Goal: Task Accomplishment & Management: Manage account settings

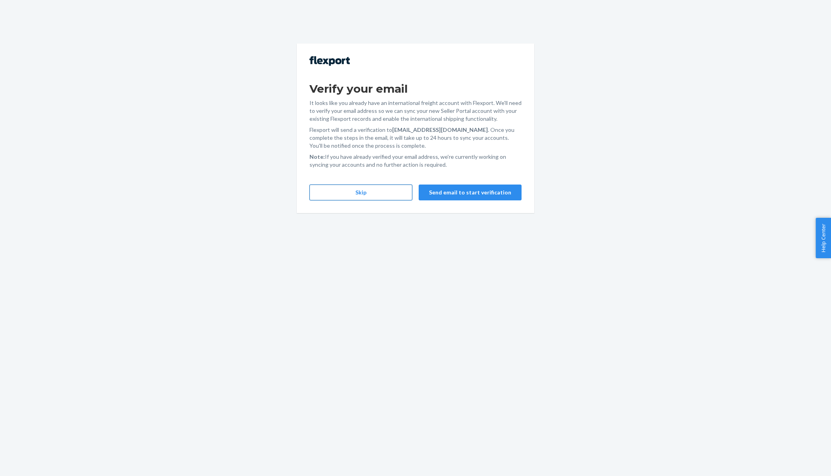
click at [342, 189] on button "Skip" at bounding box center [361, 192] width 103 height 16
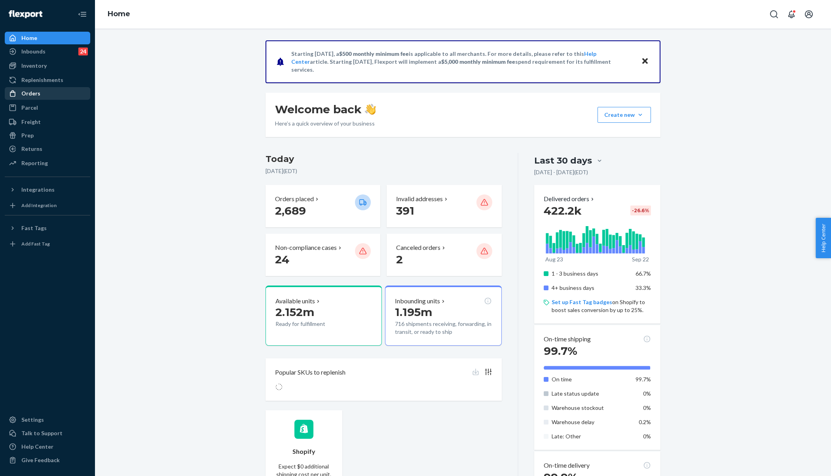
click at [21, 95] on div "Orders" at bounding box center [30, 93] width 19 height 8
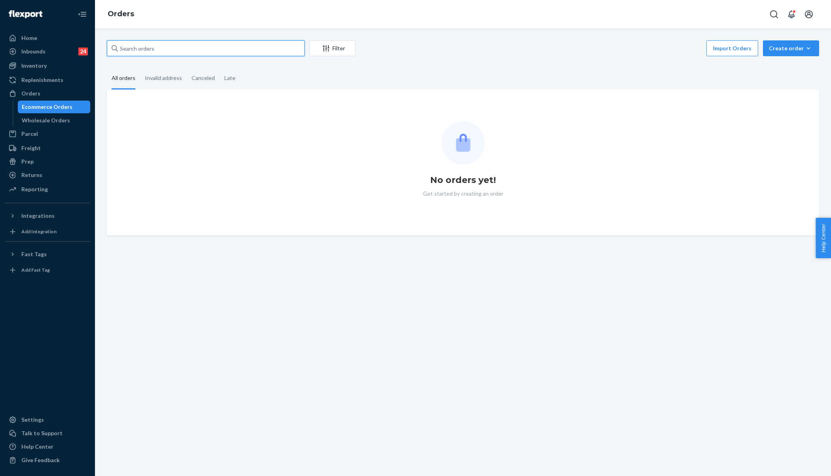
click at [160, 48] on input "text" at bounding box center [206, 48] width 198 height 16
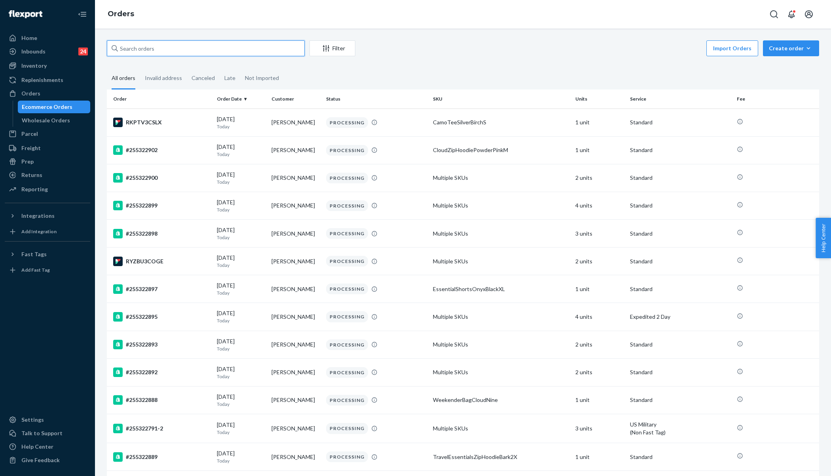
paste input "255204652"
type input "255204652"
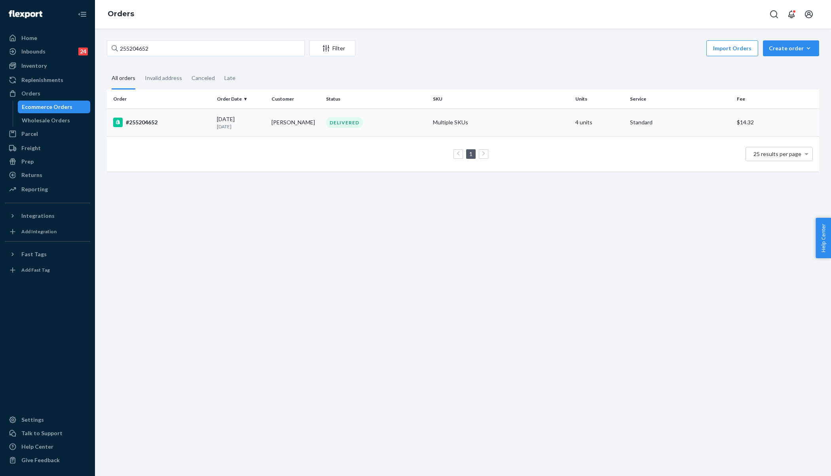
click at [172, 126] on div "#255204652" at bounding box center [161, 123] width 97 height 10
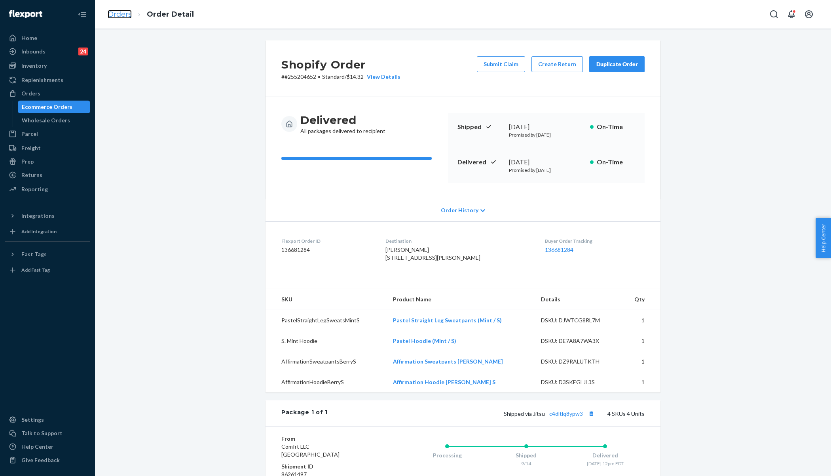
click at [120, 14] on link "Orders" at bounding box center [120, 14] width 24 height 9
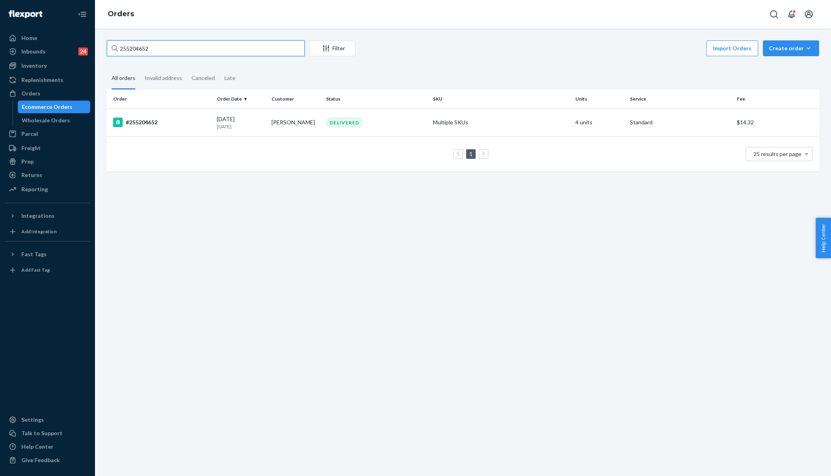
click at [175, 51] on input "255204652" at bounding box center [206, 48] width 198 height 16
click at [166, 129] on td "#255204652" at bounding box center [160, 122] width 107 height 28
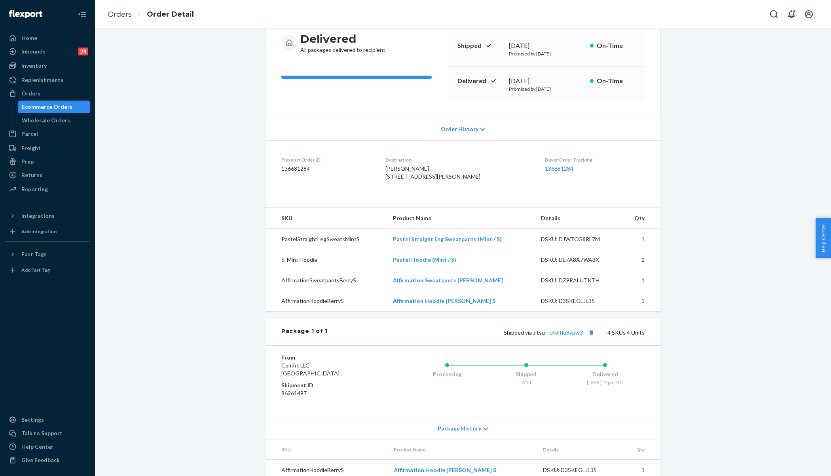
scroll to position [109, 0]
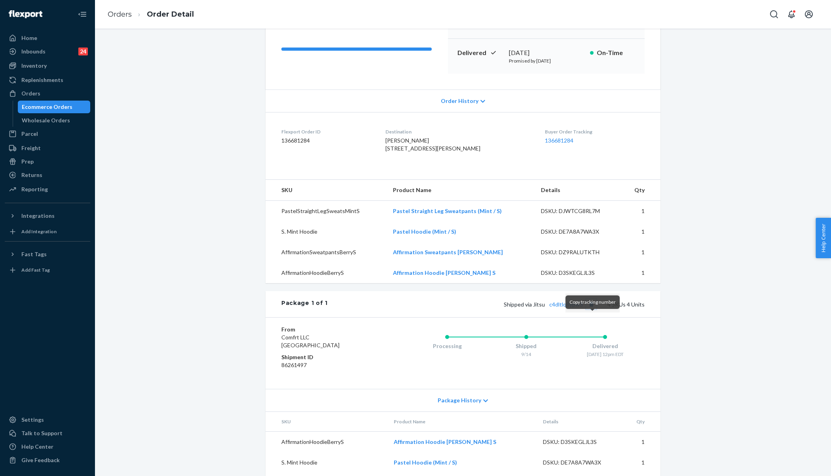
click at [594, 309] on button "Copy tracking number" at bounding box center [591, 304] width 10 height 10
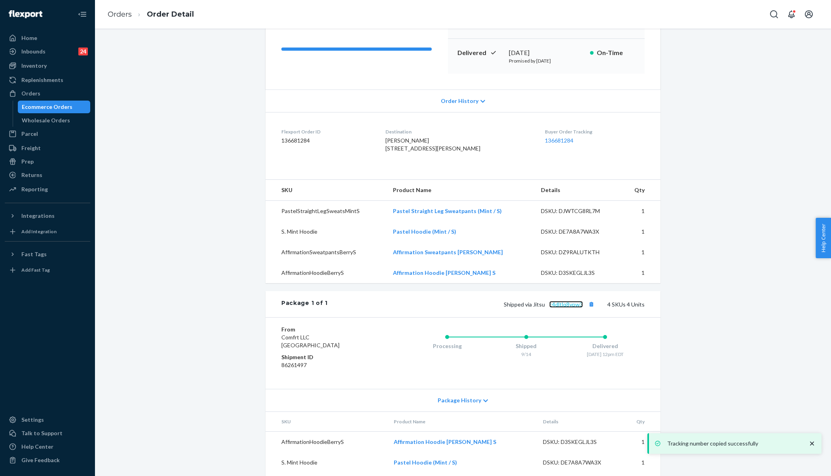
click at [569, 308] on link "c4dltlq8ypw3" at bounding box center [566, 304] width 34 height 7
click at [122, 14] on link "Orders" at bounding box center [120, 14] width 24 height 9
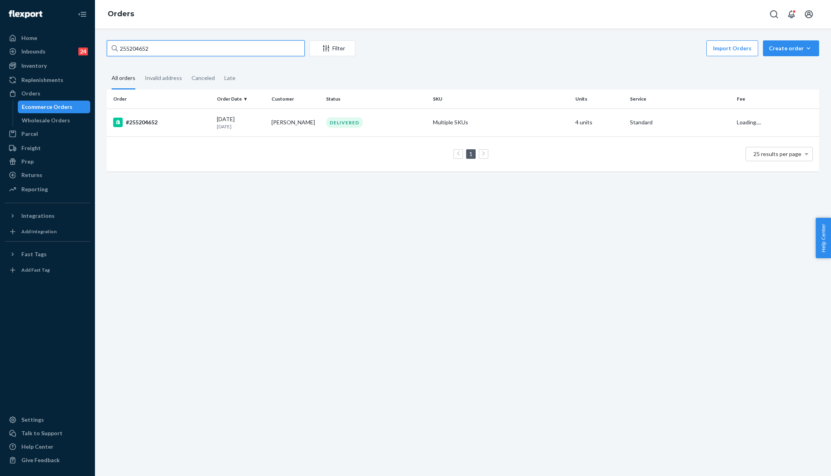
click at [169, 49] on input "255204652" at bounding box center [206, 48] width 198 height 16
paste input "024004"
type input "255024004"
click at [217, 121] on div "09/02/2025 20 days ago" at bounding box center [241, 122] width 48 height 15
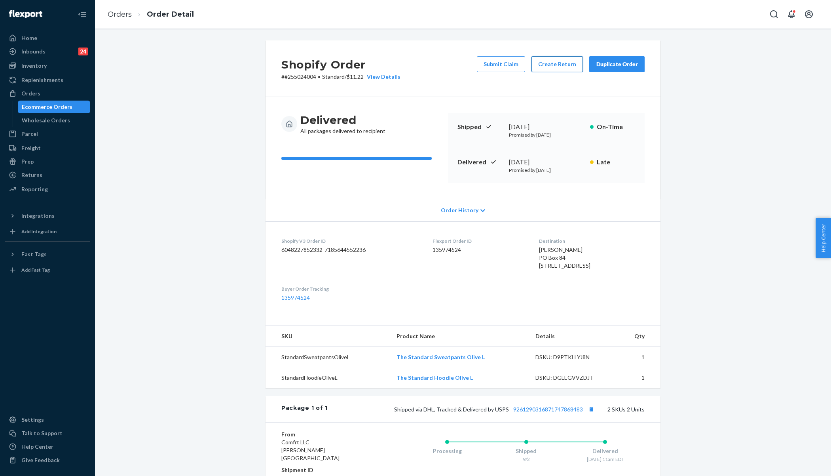
click at [551, 65] on button "Create Return" at bounding box center [557, 64] width 51 height 16
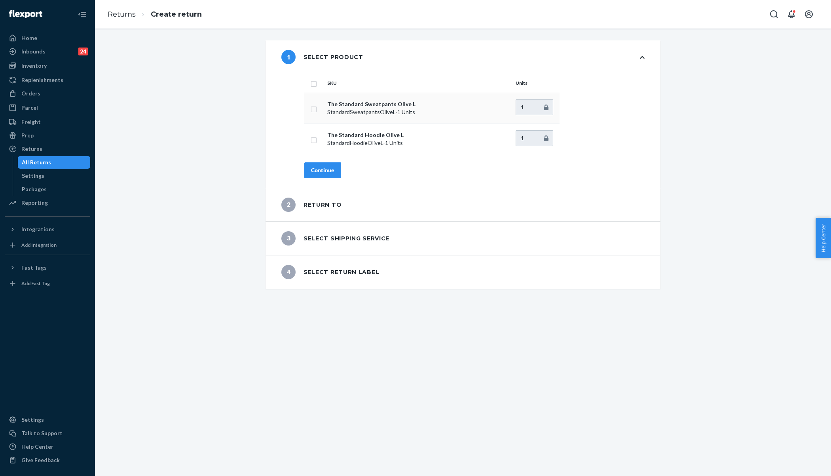
click at [313, 109] on input "checkbox" at bounding box center [314, 108] width 6 height 8
checkbox input "true"
click at [323, 170] on div "Continue" at bounding box center [322, 170] width 23 height 8
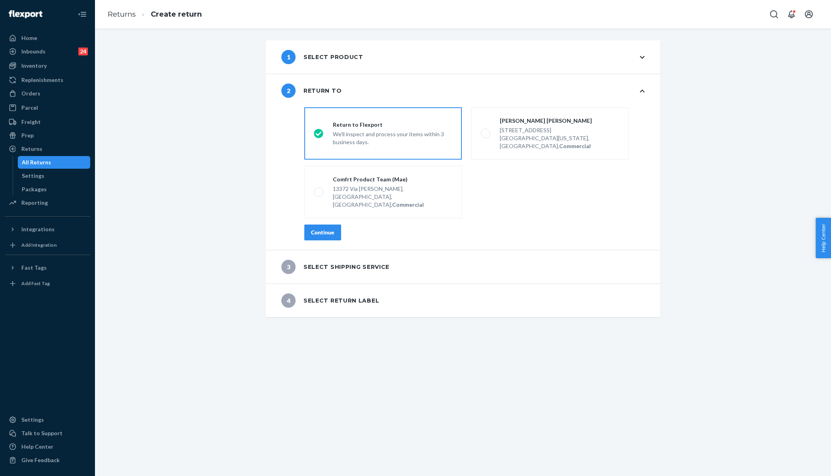
click at [323, 224] on button "Continue" at bounding box center [322, 232] width 37 height 16
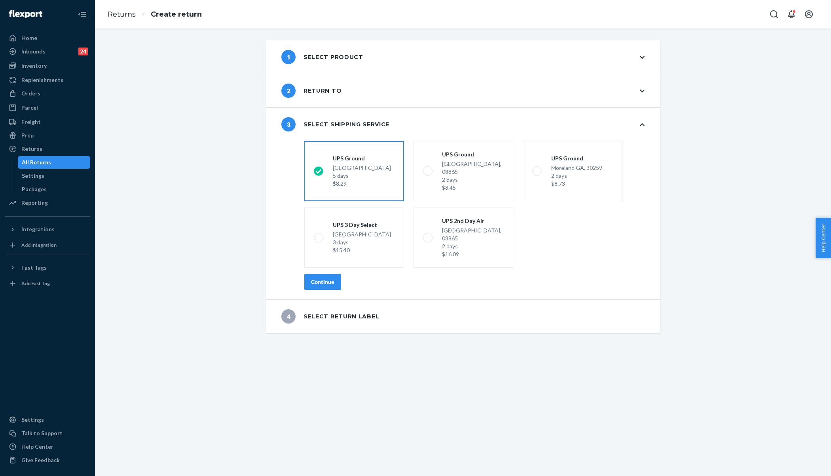
click at [315, 274] on button "Continue" at bounding box center [322, 282] width 37 height 16
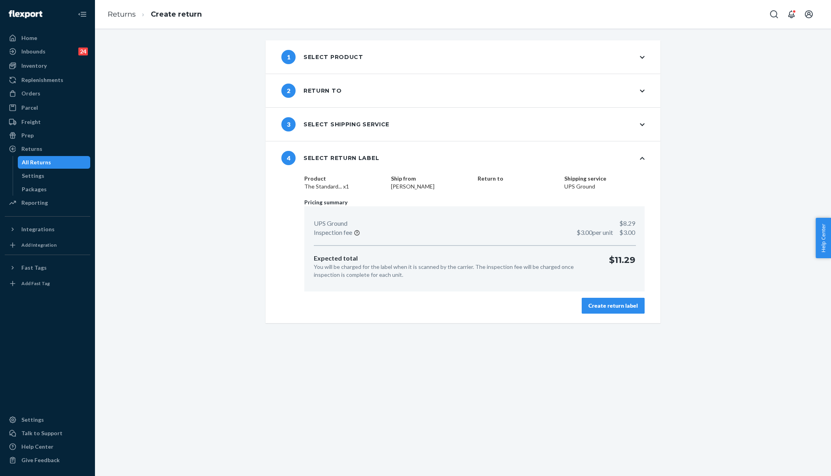
click at [603, 306] on div "Create return label" at bounding box center [613, 306] width 49 height 8
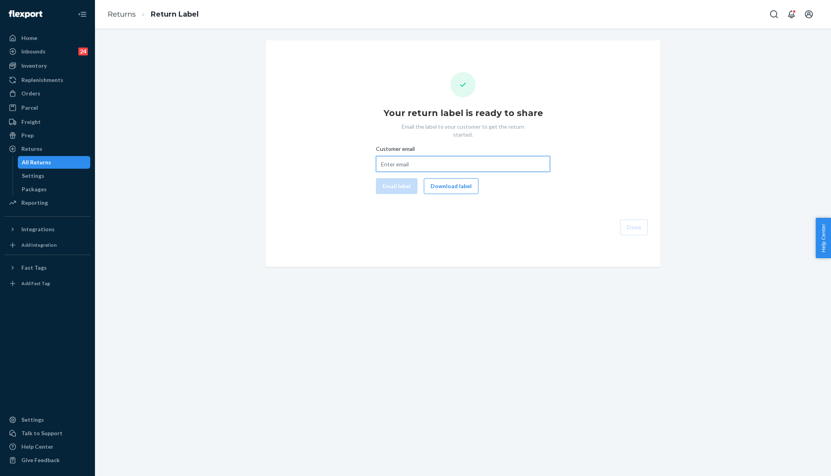
click at [493, 156] on input "Customer email" at bounding box center [463, 164] width 174 height 16
paste input "atrabold@yahoo.com"
type input "atrabold@yahoo.com"
click at [403, 183] on button "Email label" at bounding box center [397, 186] width 42 height 16
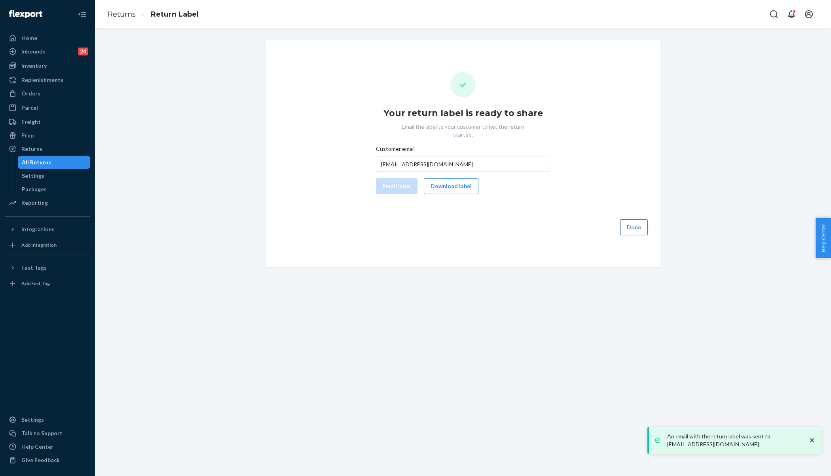
click at [628, 222] on button "Done" at bounding box center [634, 227] width 28 height 16
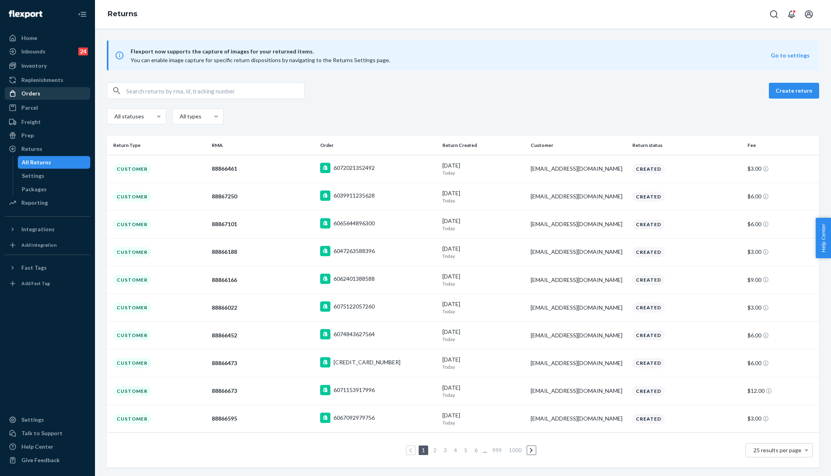
click at [50, 96] on div "Orders" at bounding box center [48, 93] width 84 height 11
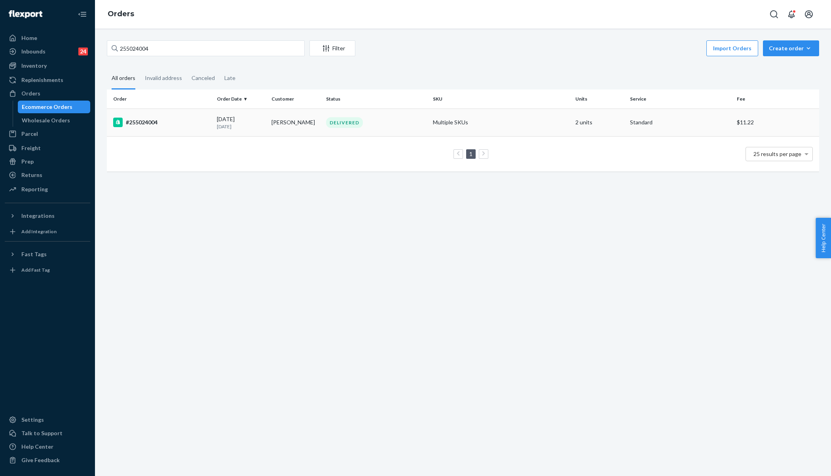
click at [248, 127] on p "20 days ago" at bounding box center [241, 126] width 48 height 7
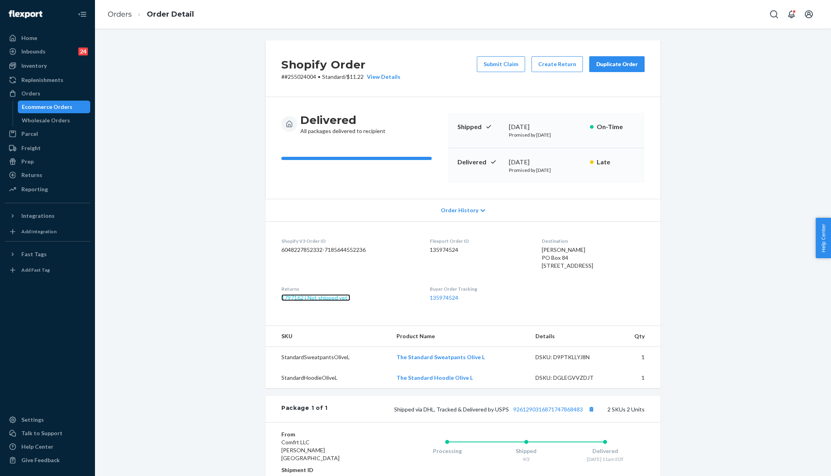
click at [328, 301] on link "1797162 ( Not shipped yet )" at bounding box center [315, 297] width 69 height 7
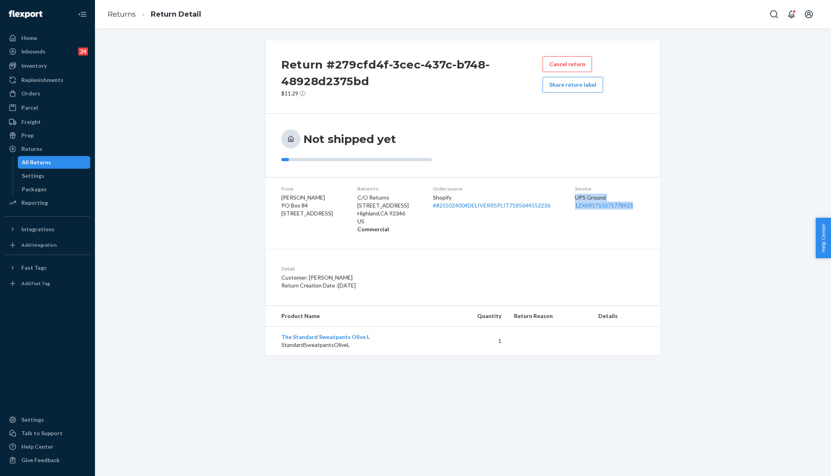
drag, startPoint x: 576, startPoint y: 194, endPoint x: 646, endPoint y: 202, distance: 70.1
click at [646, 202] on dl "From Adam Trabold PO Box 84 899 Oak Avenue Spruce Pine, NC 28777-0084 Return to…" at bounding box center [463, 209] width 395 height 64
copy div "UPS Ground 1ZX8R1710371778925"
click at [47, 92] on div "Orders" at bounding box center [48, 93] width 84 height 11
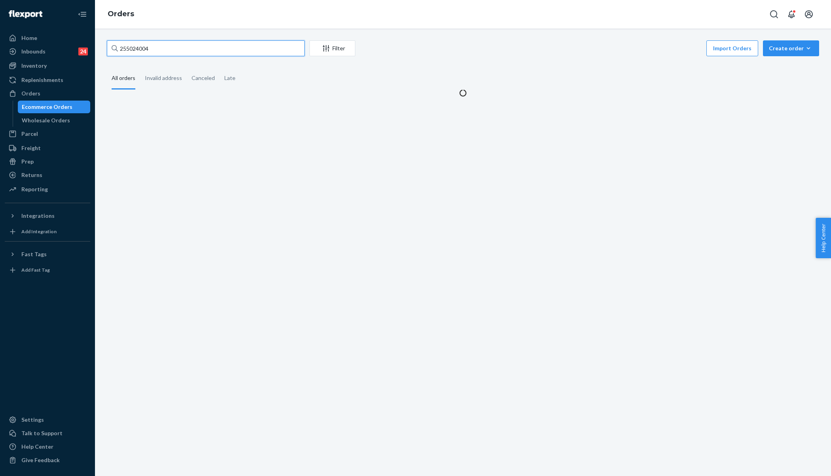
click at [161, 51] on input "255024004" at bounding box center [206, 48] width 198 height 16
paste input "2268476"
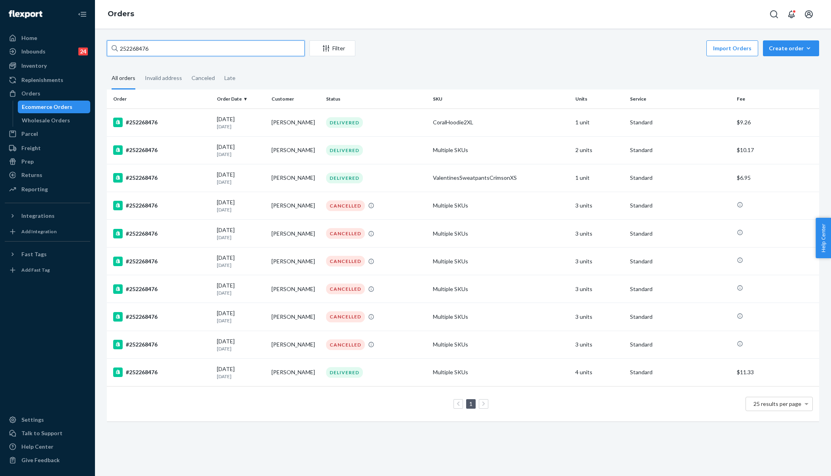
click at [132, 53] on input "252268476" at bounding box center [206, 48] width 198 height 16
paste input "5116267"
type input "255116267"
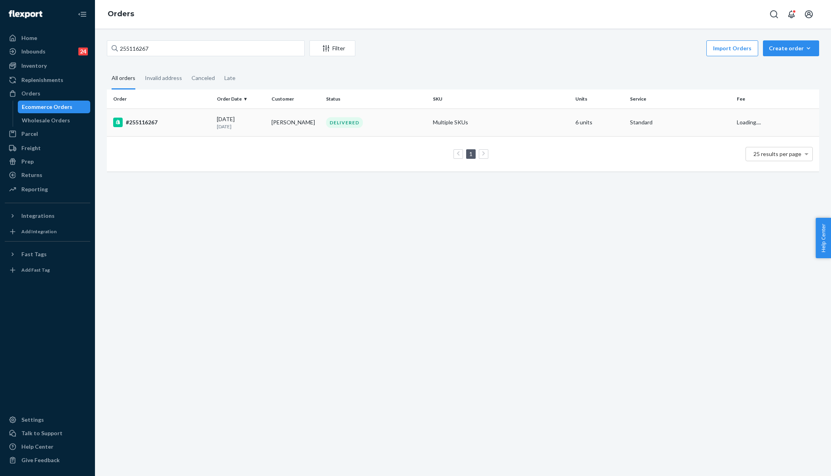
click at [211, 130] on td "#255116267" at bounding box center [160, 122] width 107 height 28
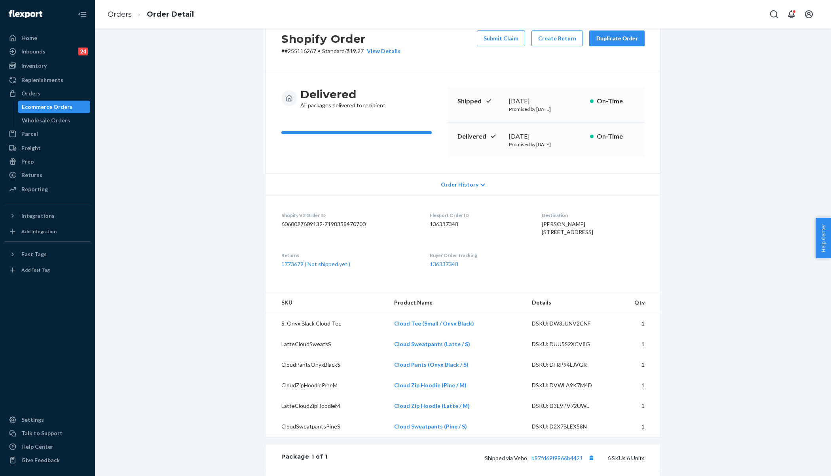
scroll to position [34, 0]
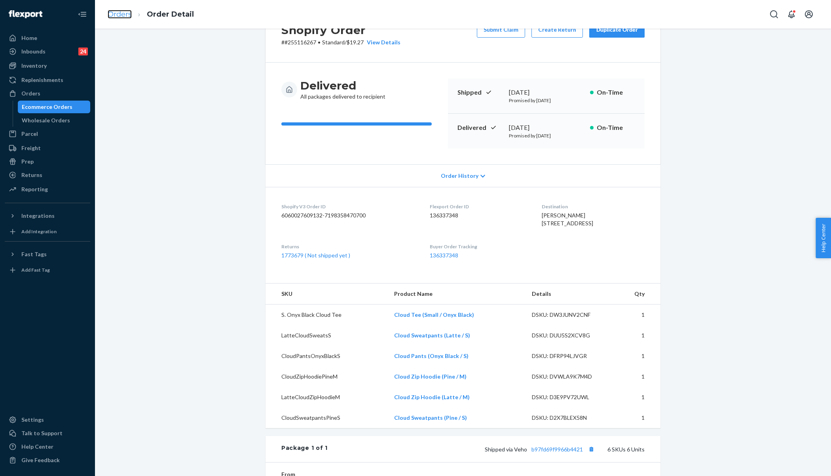
click at [113, 17] on link "Orders" at bounding box center [120, 14] width 24 height 9
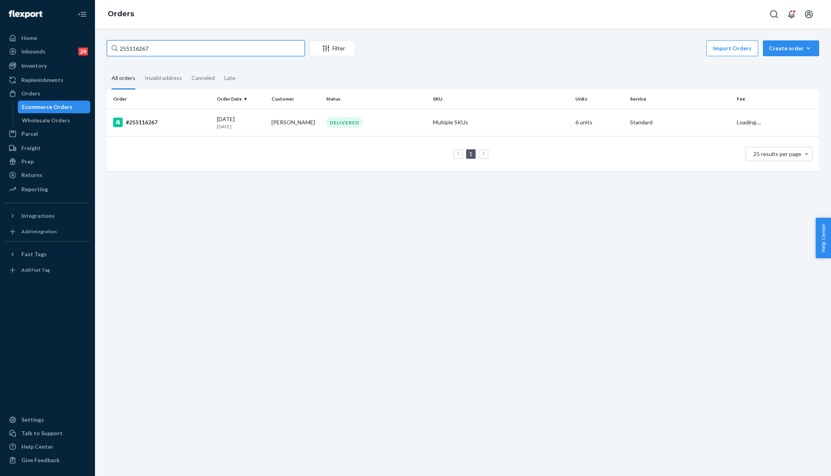
click at [148, 46] on input "255116267" at bounding box center [206, 48] width 198 height 16
paste input "3962116"
type input "253962116"
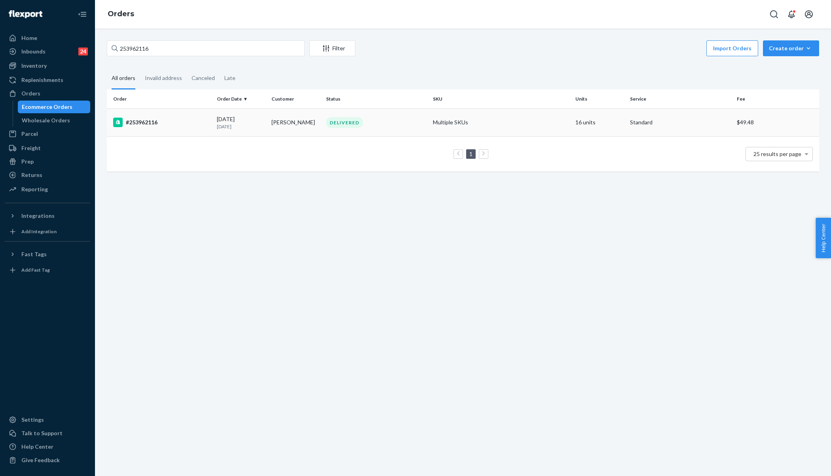
click at [167, 118] on div "#253962116" at bounding box center [161, 123] width 97 height 10
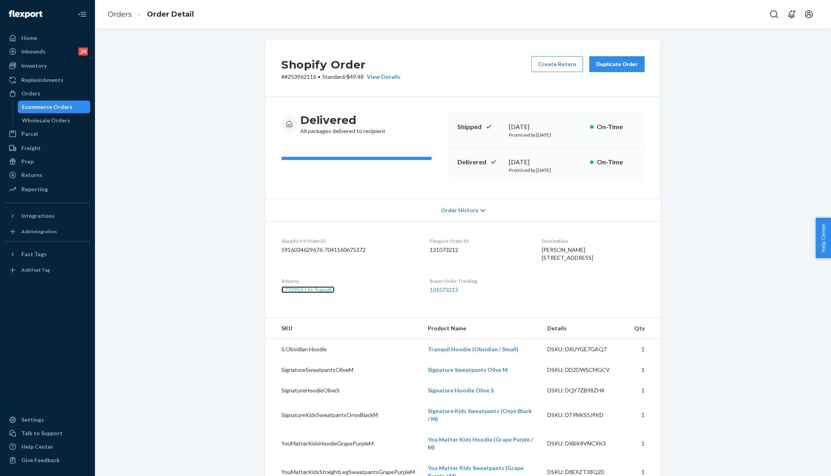
click at [326, 293] on link "1772955 ( In Transit )" at bounding box center [307, 289] width 53 height 7
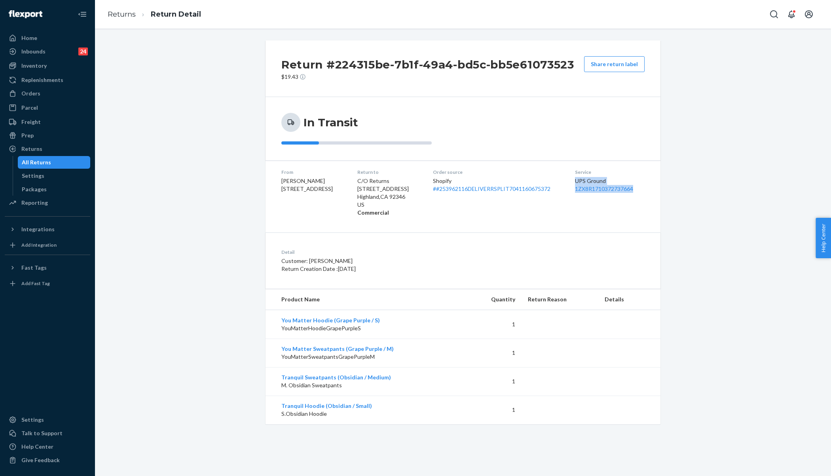
drag, startPoint x: 580, startPoint y: 179, endPoint x: 657, endPoint y: 186, distance: 77.1
click at [657, 186] on dl "From Monique Liefert 8545 W El Campo Grande Ave Las Vegas, NV 89149-3927 Return…" at bounding box center [463, 192] width 395 height 64
copy div "UPS Ground 1ZX8R1710372737664"
click at [608, 187] on link "1ZX8R1710372737664" at bounding box center [604, 188] width 58 height 7
click at [57, 91] on div "Orders" at bounding box center [48, 93] width 84 height 11
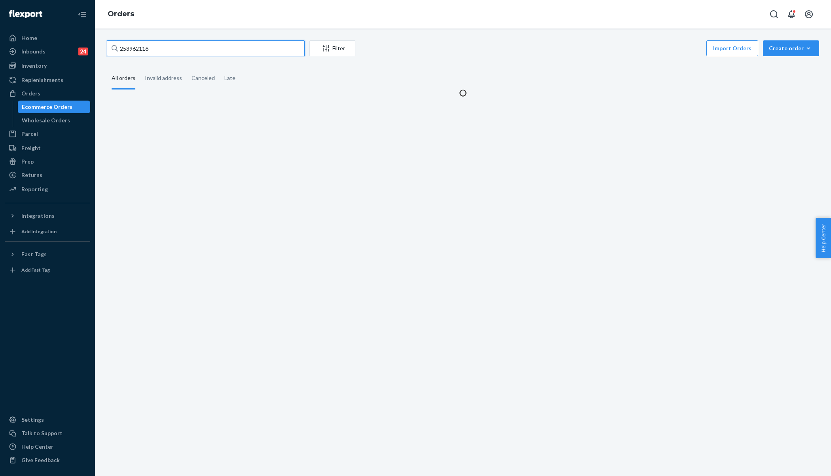
click at [167, 49] on input "253962116" at bounding box center [206, 48] width 198 height 16
paste input "#255152395"
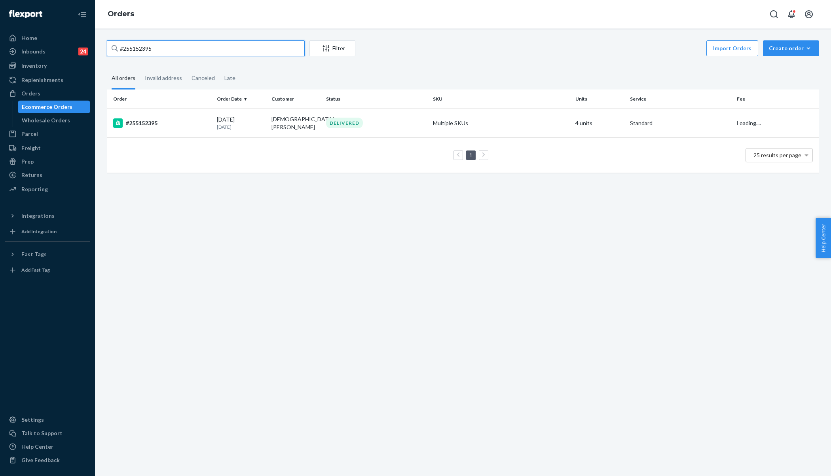
click at [124, 50] on input "#255152395" at bounding box center [206, 48] width 198 height 16
type input "255152395"
click at [207, 118] on div "#255152395" at bounding box center [161, 123] width 97 height 10
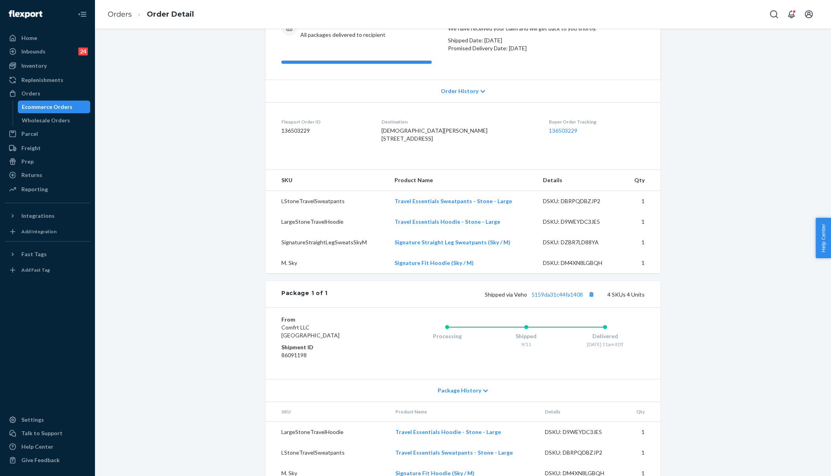
scroll to position [143, 0]
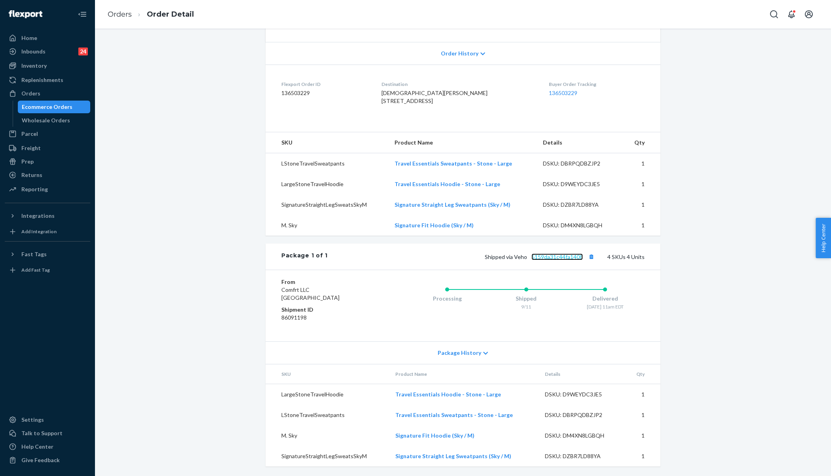
click at [569, 260] on link "5159da31c44fa1408" at bounding box center [557, 256] width 51 height 7
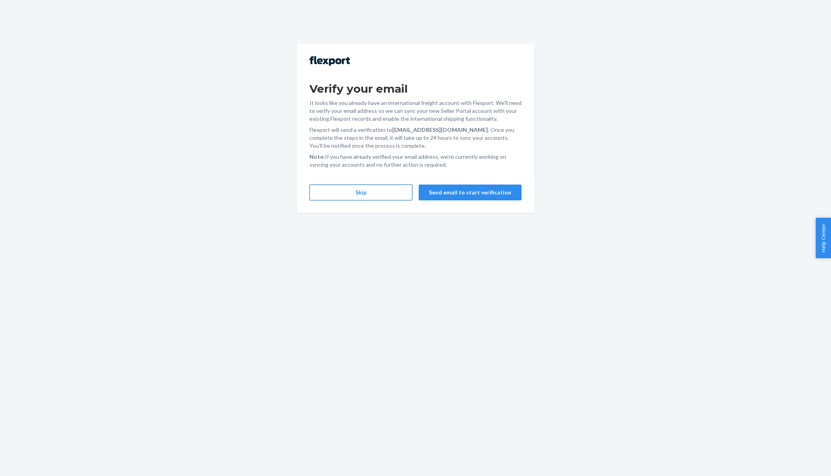
click at [373, 195] on button "Skip" at bounding box center [361, 192] width 103 height 16
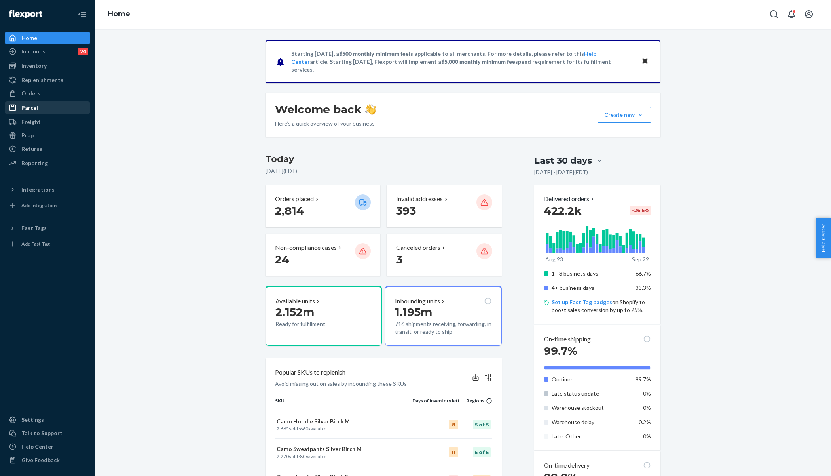
click at [50, 108] on div "Parcel" at bounding box center [48, 107] width 84 height 11
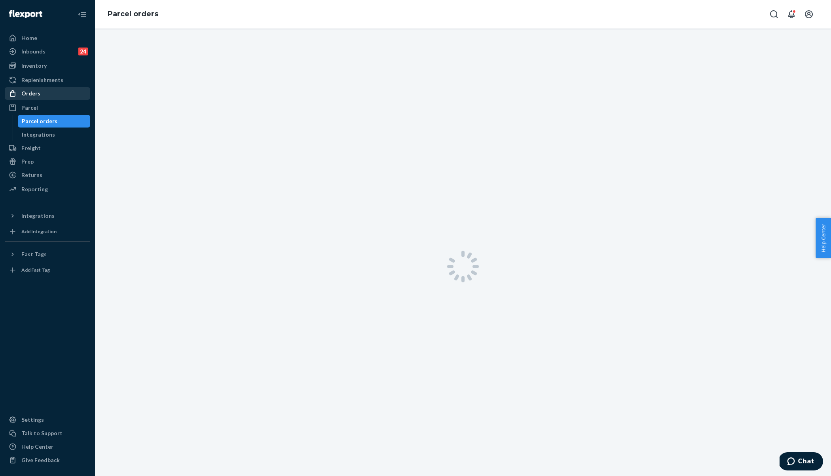
click at [46, 94] on div "Orders" at bounding box center [48, 93] width 84 height 11
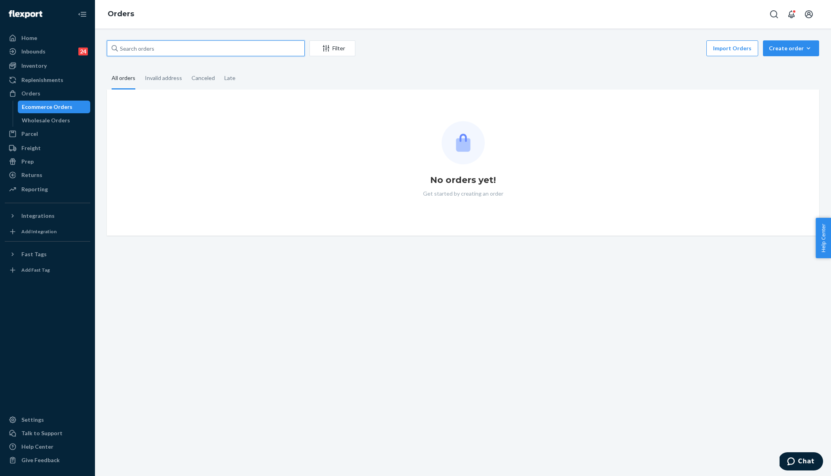
click at [184, 46] on input "text" at bounding box center [206, 48] width 198 height 16
paste input "255099691"
type input "255099691"
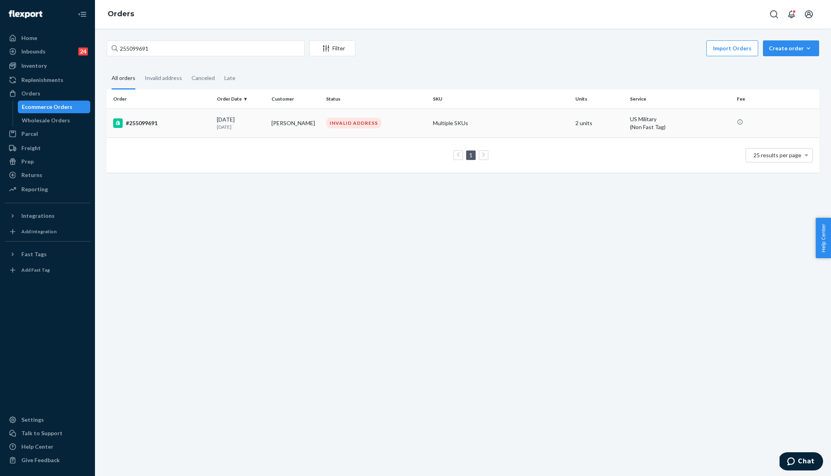
click at [193, 123] on div "#255099691" at bounding box center [161, 123] width 97 height 10
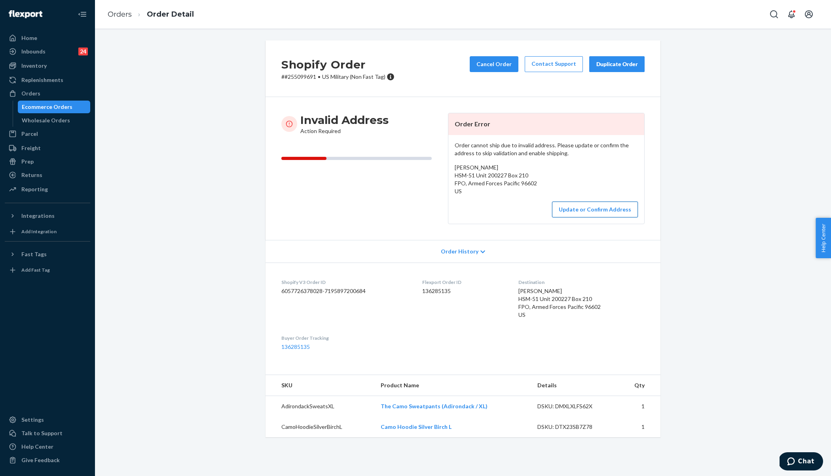
click at [594, 217] on button "Update or Confirm Address" at bounding box center [595, 209] width 86 height 16
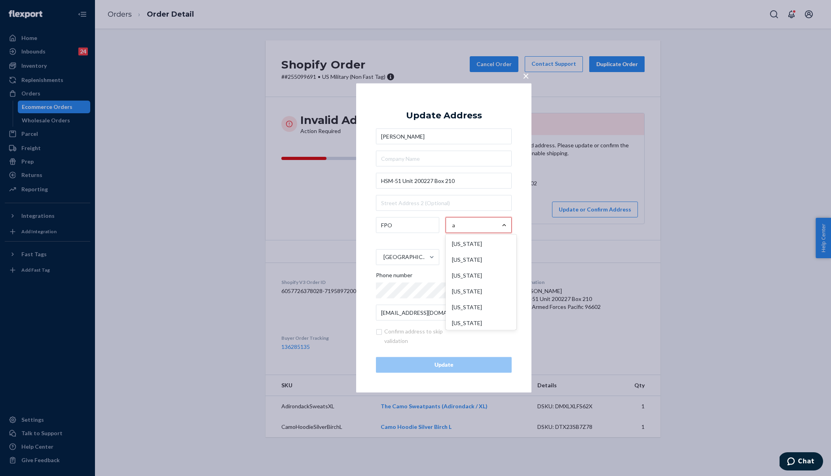
type input "ap"
click at [462, 246] on div "Armed Forces Pacific (AP)" at bounding box center [478, 248] width 65 height 24
click at [458, 233] on input "ap" at bounding box center [454, 225] width 7 height 16
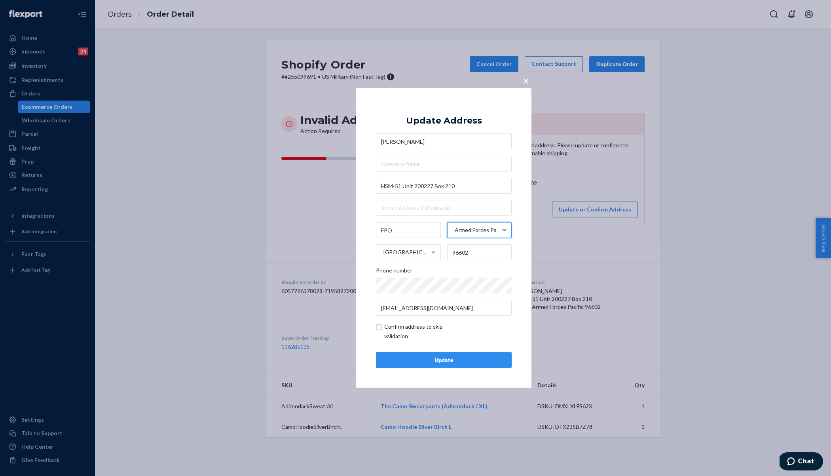
click at [434, 362] on div "Update" at bounding box center [444, 360] width 122 height 8
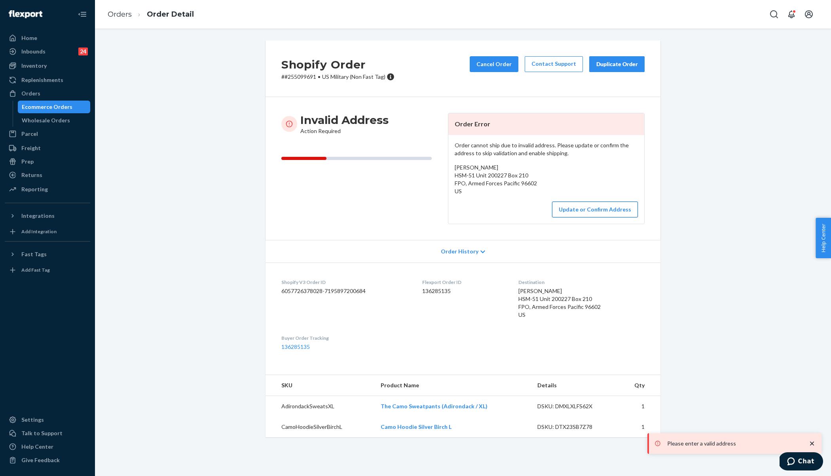
click at [589, 207] on button "Update or Confirm Address" at bounding box center [595, 209] width 86 height 16
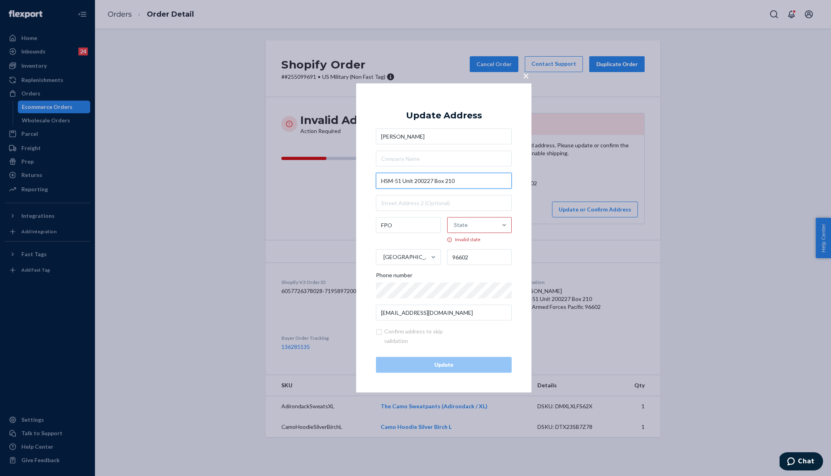
drag, startPoint x: 402, startPoint y: 182, endPoint x: 488, endPoint y: 181, distance: 85.9
click at [488, 181] on input "HSM-51 Unit 200227 Box 210" at bounding box center [444, 181] width 136 height 16
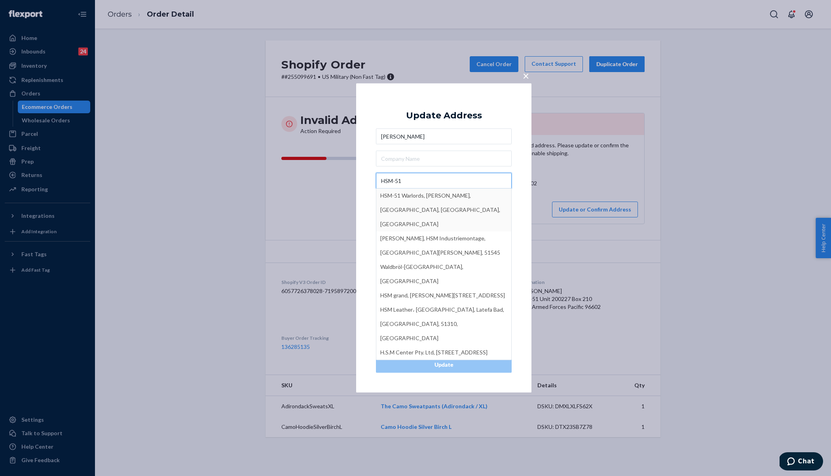
type input "HSM-51"
click at [608, 264] on div "× Update Address Kara Allen HSM-51 HSM-51 Warlords, Shimosōyagi, Yamato, Kanaga…" at bounding box center [415, 238] width 831 height 476
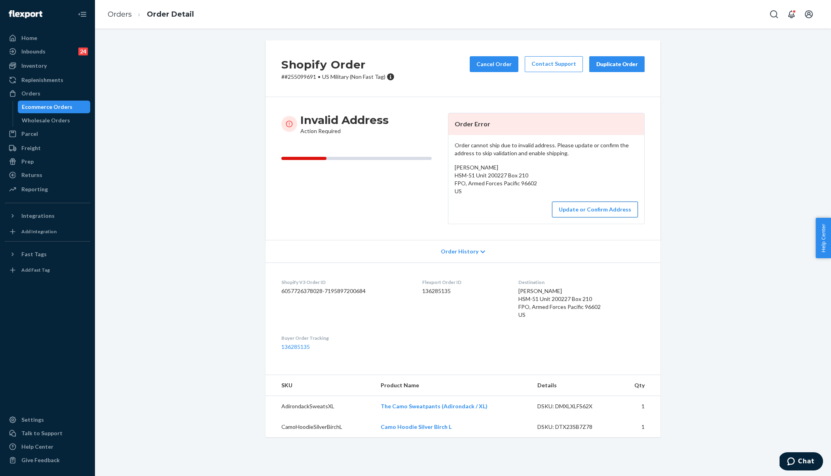
click at [578, 203] on button "Update or Confirm Address" at bounding box center [595, 209] width 86 height 16
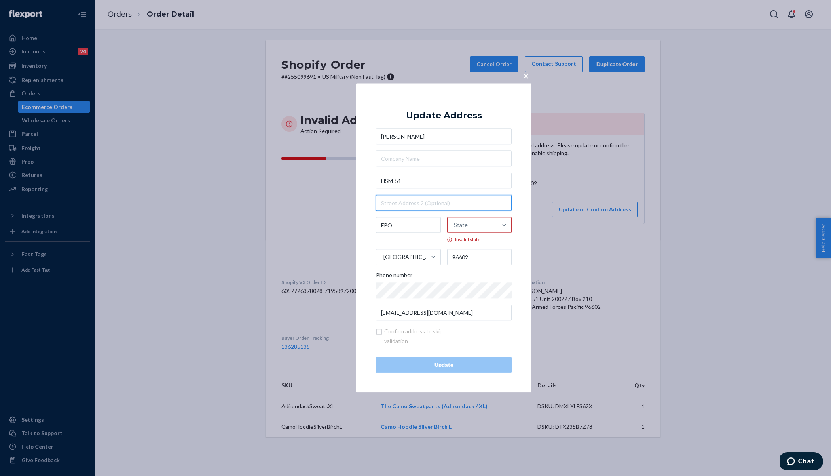
click at [442, 202] on input "text" at bounding box center [444, 203] width 136 height 16
paste input "Unit 200227 Box 210"
click at [384, 202] on input "Unit 200227 Box 210" at bounding box center [444, 203] width 136 height 16
type input "Unit 200227 Box 210"
click at [497, 223] on div "State" at bounding box center [473, 225] width 50 height 24
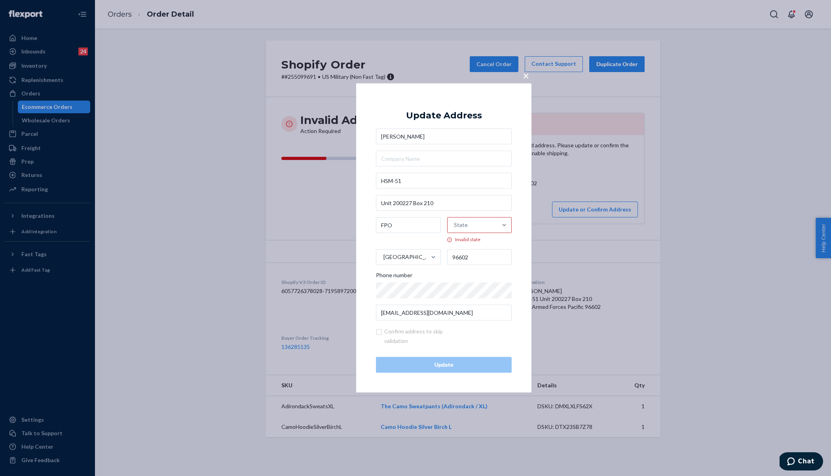
click at [455, 223] on input "State Invalid state" at bounding box center [454, 225] width 1 height 16
type input "ap"
click at [473, 253] on div "Armed Forces Pacific (AP)" at bounding box center [478, 248] width 65 height 24
click at [458, 233] on input "ap" at bounding box center [454, 225] width 7 height 16
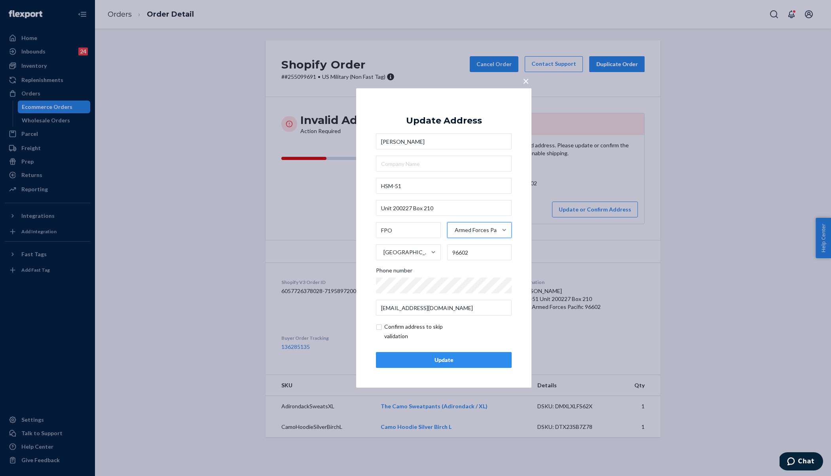
click at [433, 359] on div "Update" at bounding box center [444, 360] width 122 height 8
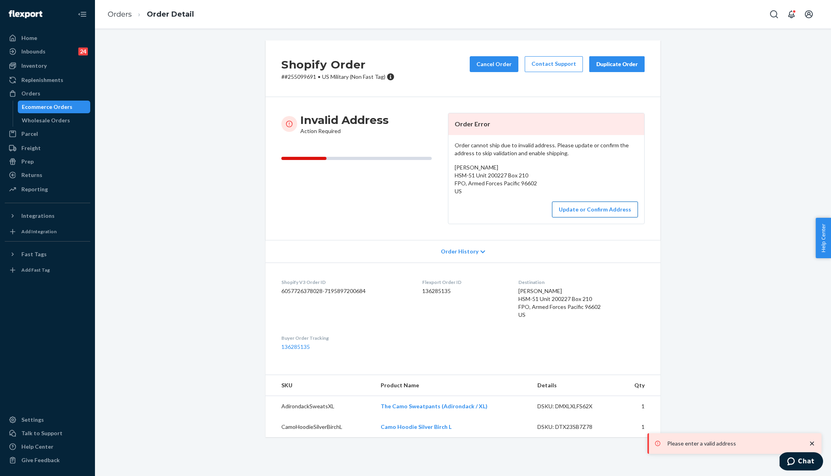
click at [602, 209] on button "Update or Confirm Address" at bounding box center [595, 209] width 86 height 16
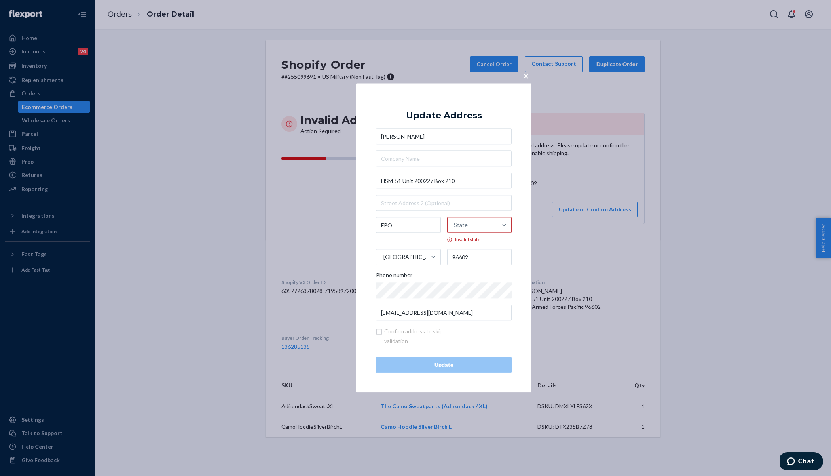
click at [470, 220] on div "State" at bounding box center [473, 225] width 50 height 24
click at [455, 220] on input "State Invalid state" at bounding box center [454, 225] width 1 height 16
type input "ap"
click at [462, 254] on div "Armed Forces Pacific (AP)" at bounding box center [478, 248] width 65 height 24
click at [458, 233] on input "ap" at bounding box center [454, 225] width 7 height 16
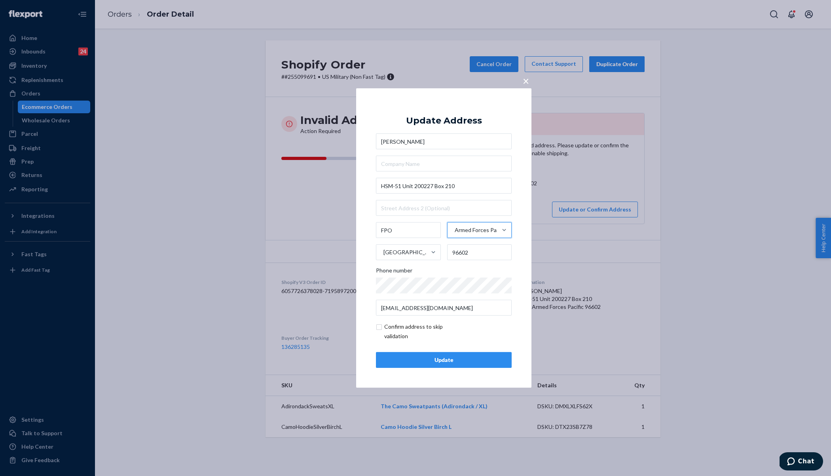
click at [381, 329] on input "checkbox" at bounding box center [422, 331] width 92 height 19
checkbox input "true"
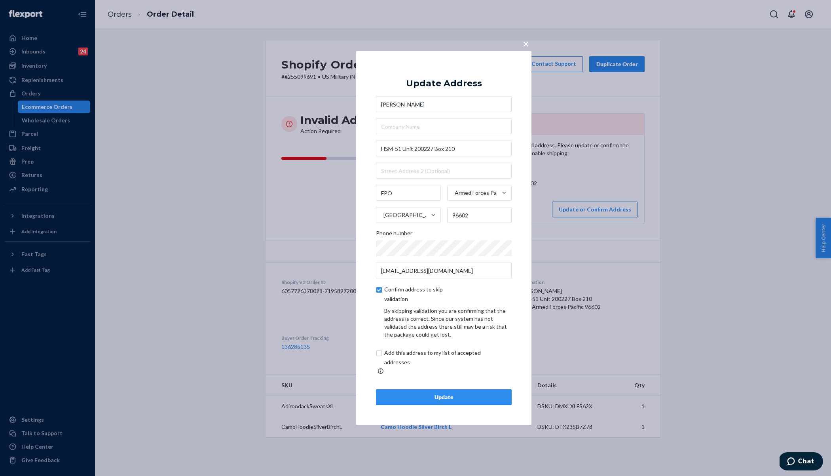
click at [409, 380] on div "Update" at bounding box center [444, 397] width 122 height 8
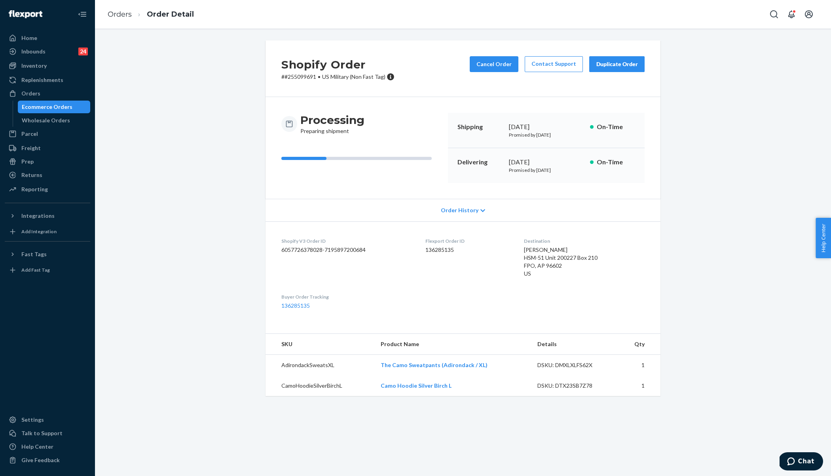
click at [298, 80] on p "# #255099691 • US Military (Non Fast Tag)" at bounding box center [337, 77] width 113 height 8
copy p "255099691"
click at [115, 12] on link "Orders" at bounding box center [120, 14] width 24 height 9
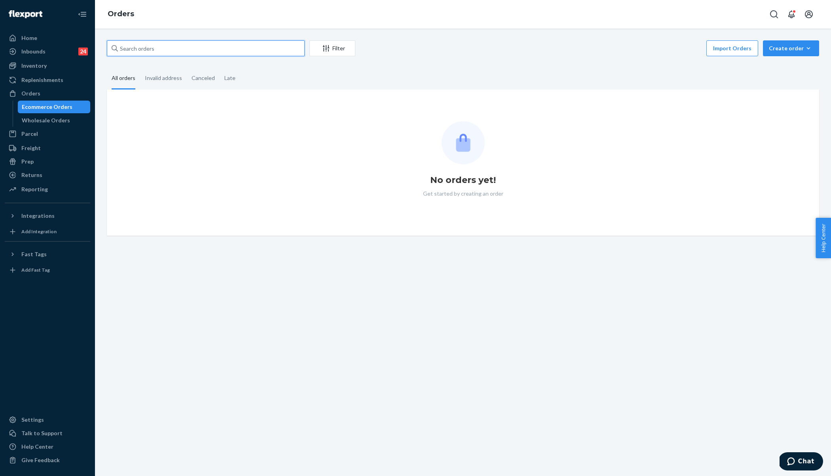
click at [158, 52] on input "text" at bounding box center [206, 48] width 198 height 16
paste input "254955682"
type input "254955682"
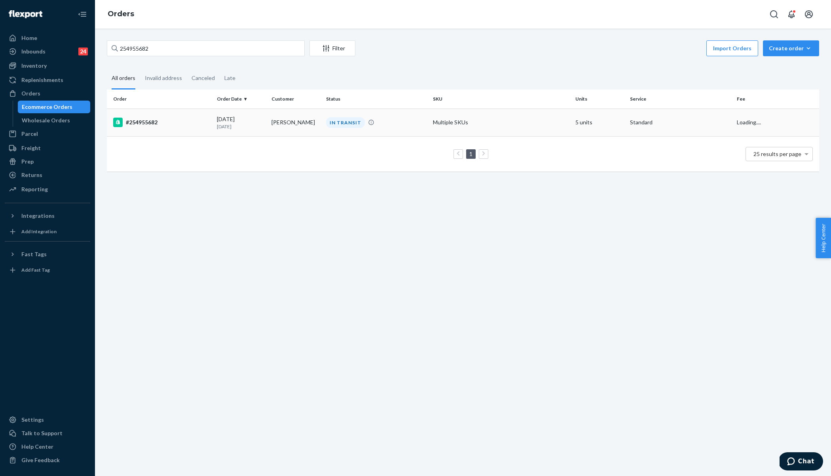
click at [175, 122] on div "#254955682" at bounding box center [161, 123] width 97 height 10
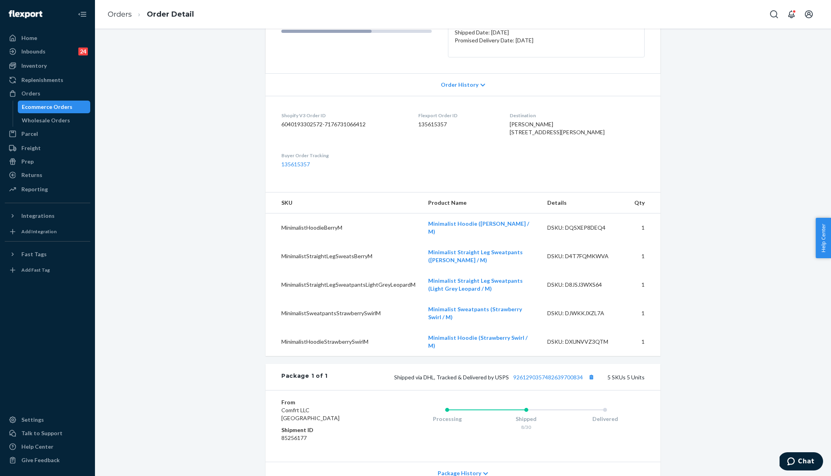
scroll to position [101, 0]
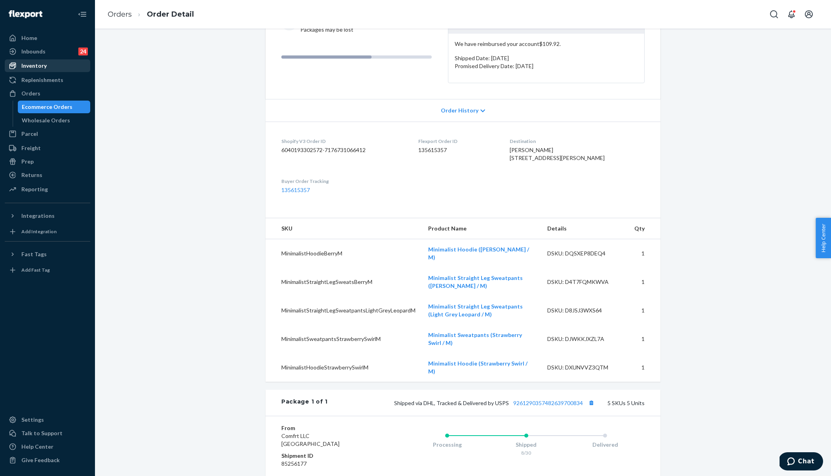
click at [35, 69] on div "Inventory" at bounding box center [33, 66] width 25 height 8
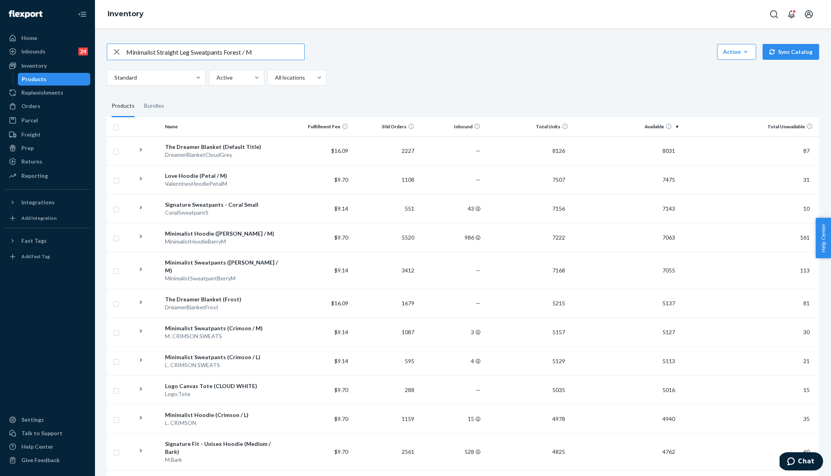
click at [262, 50] on input "Minimalist Straight Leg Sweatpants Forest / M" at bounding box center [215, 52] width 178 height 16
type input "Minimalist Straight Leg Sweatpants Forest / M"
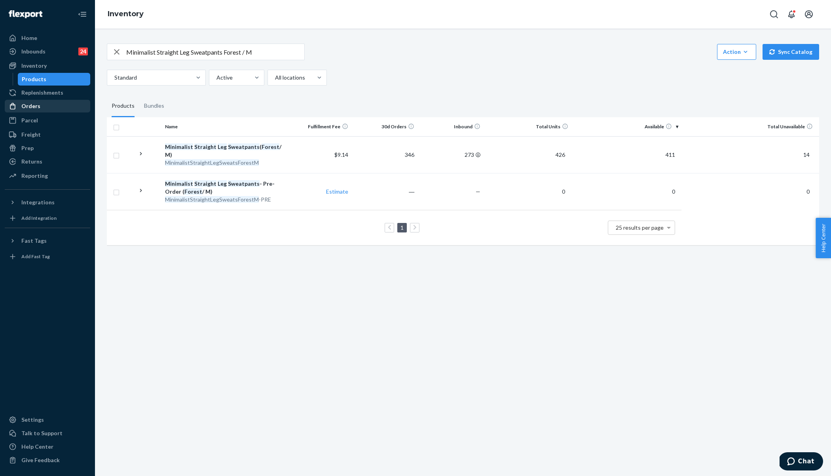
click at [55, 108] on div "Orders" at bounding box center [48, 106] width 84 height 11
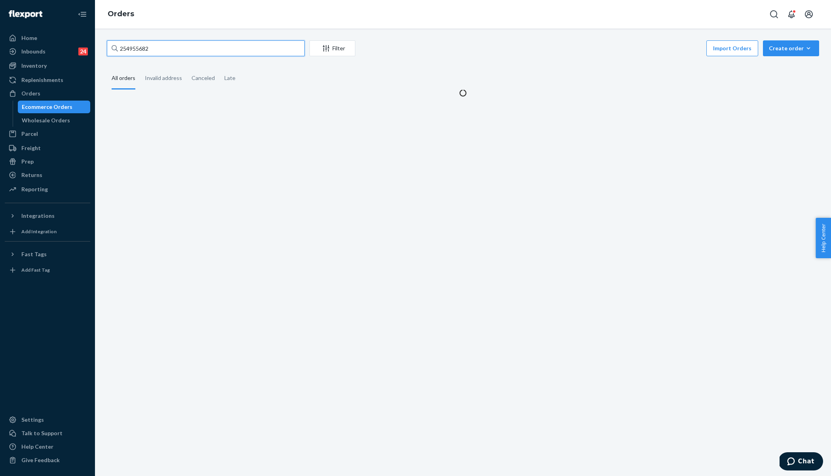
click at [149, 53] on input "254955682" at bounding box center [206, 48] width 198 height 16
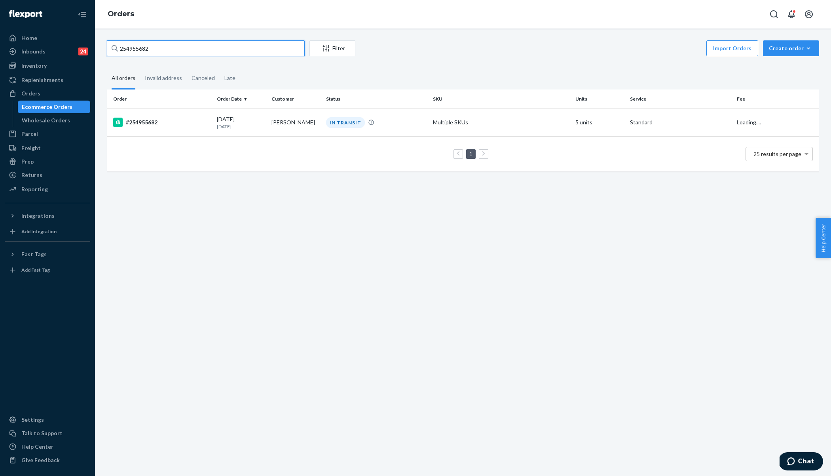
paste input "00537"
type input "254900537"
click at [183, 118] on div "#254900537" at bounding box center [161, 123] width 97 height 10
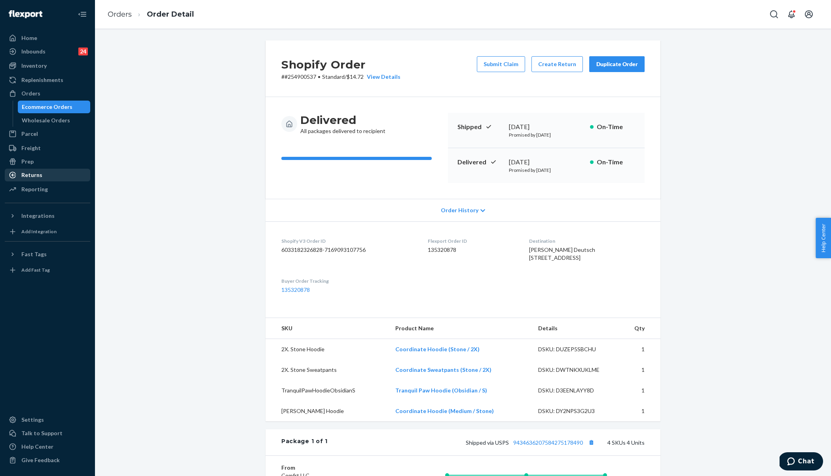
click at [35, 176] on div "Returns" at bounding box center [31, 175] width 21 height 8
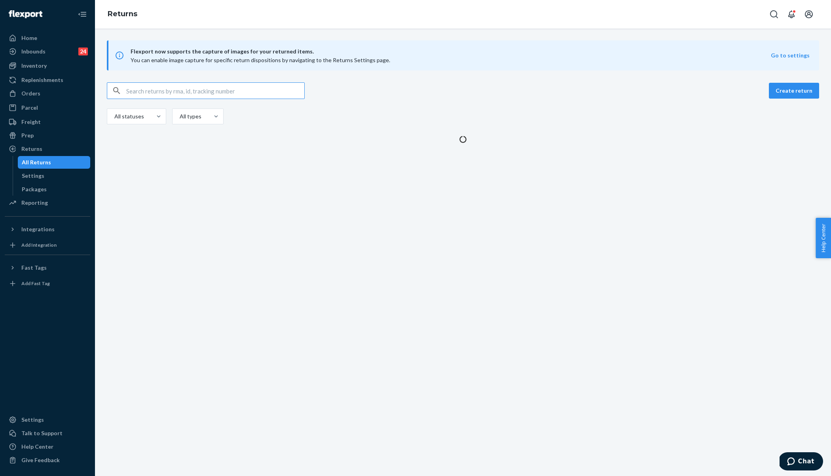
type input "9434636106023304024886"
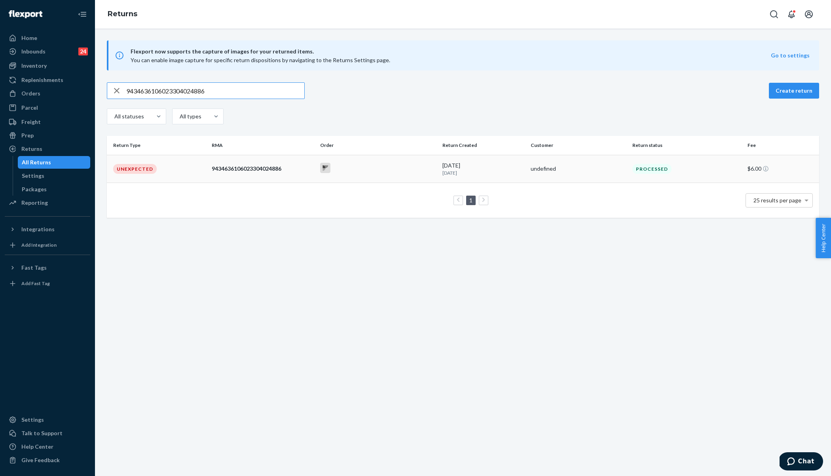
click at [260, 156] on td "9434636106023304024886" at bounding box center [263, 169] width 108 height 28
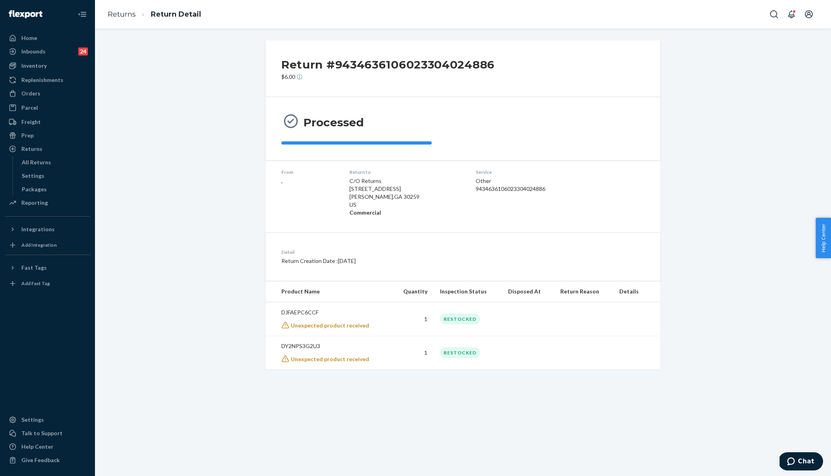
click at [306, 69] on h2 "Return #9434636106023304024886" at bounding box center [387, 64] width 213 height 17
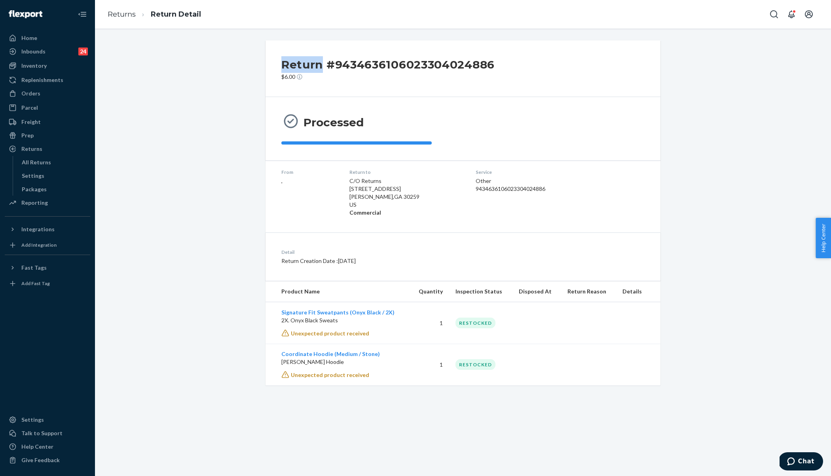
click at [306, 69] on h2 "Return #9434636106023304024886" at bounding box center [387, 64] width 213 height 17
copy h2 "Return #9434636106023304024886"
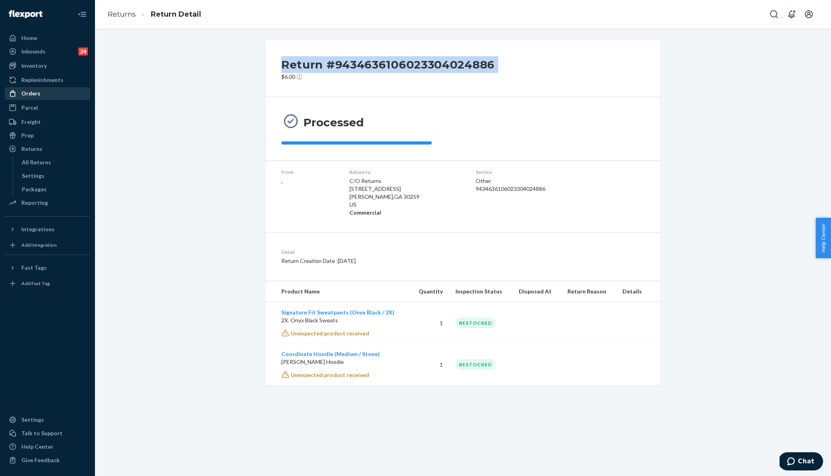
click at [48, 92] on div "Orders" at bounding box center [48, 93] width 84 height 11
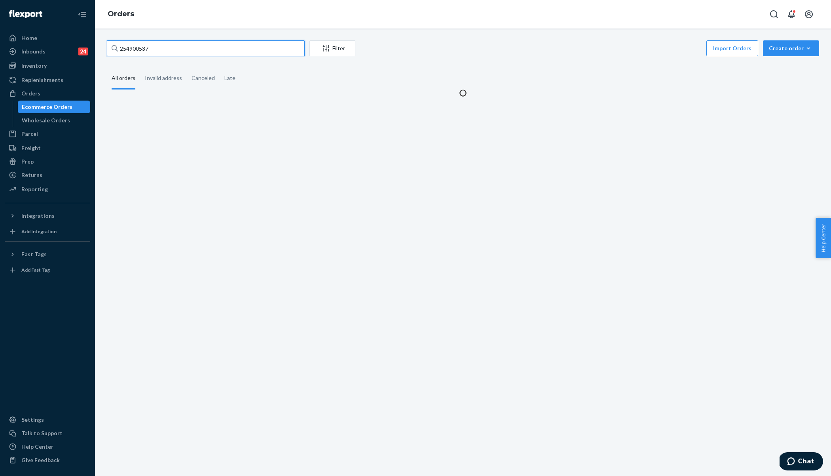
click at [163, 44] on input "254900537" at bounding box center [206, 48] width 198 height 16
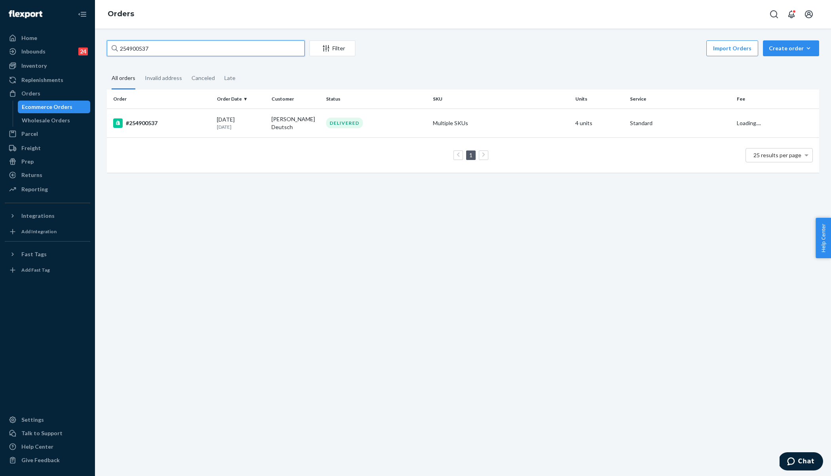
click at [163, 44] on input "254900537" at bounding box center [206, 48] width 198 height 16
paste input "5044476"
type input "255044476"
click at [204, 119] on div "#255044476" at bounding box center [161, 123] width 97 height 10
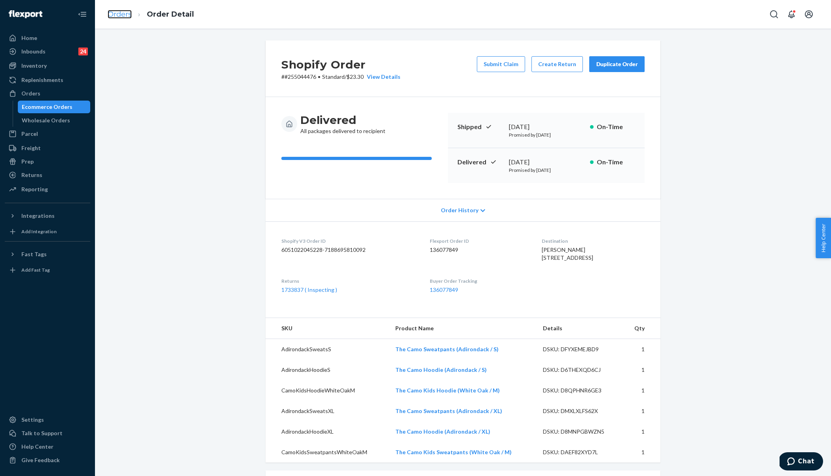
click at [122, 12] on link "Orders" at bounding box center [120, 14] width 24 height 9
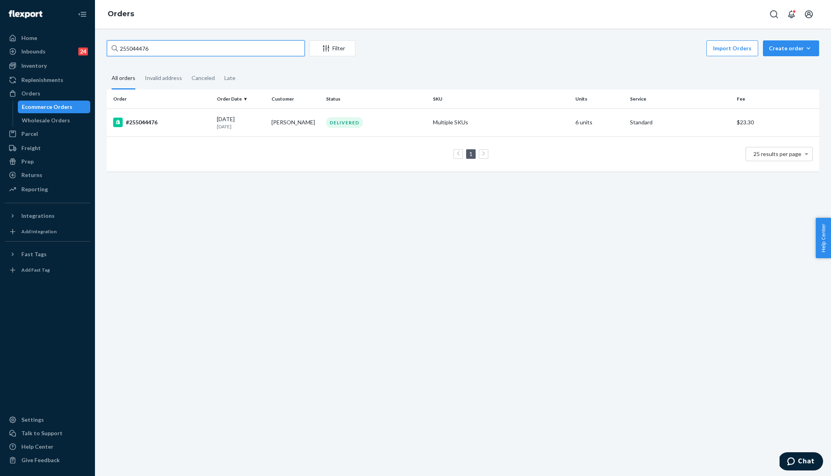
click at [155, 47] on input "255044476" at bounding box center [206, 48] width 198 height 16
click at [194, 125] on div "#255044476" at bounding box center [161, 123] width 97 height 10
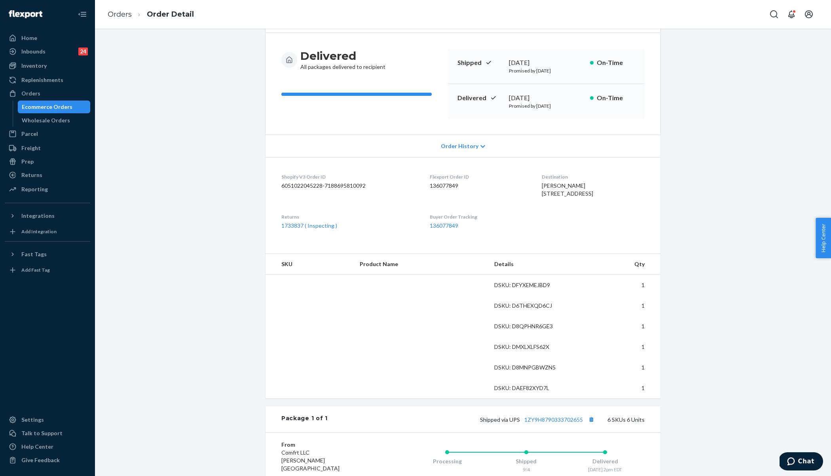
scroll to position [65, 0]
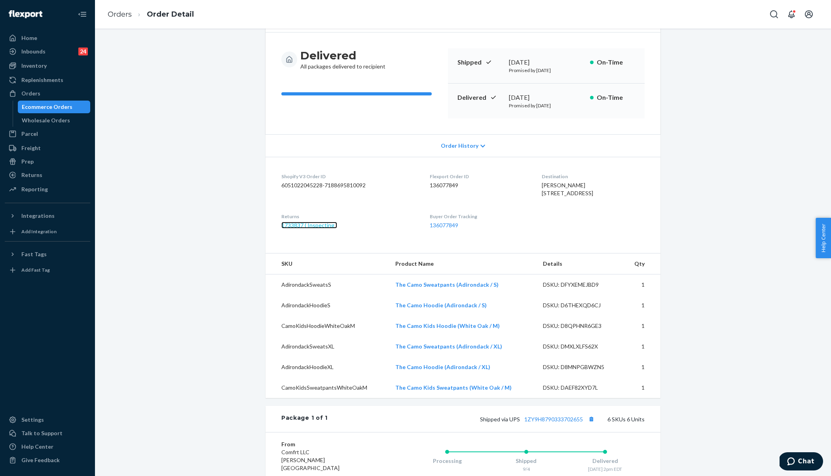
click at [316, 228] on link "1733837 ( Inspecting )" at bounding box center [309, 225] width 56 height 7
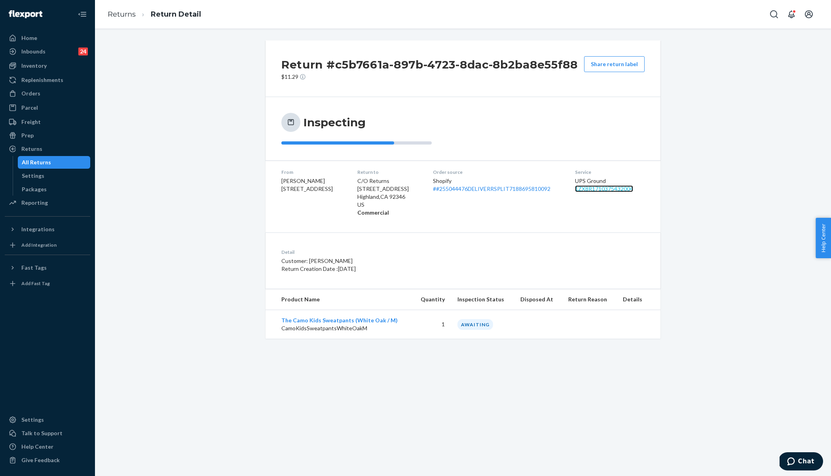
click at [619, 189] on link "1ZX8R1710375432004" at bounding box center [604, 188] width 58 height 7
drag, startPoint x: 578, startPoint y: 179, endPoint x: 646, endPoint y: 191, distance: 69.6
click at [646, 191] on dl "From Ashton Sellers 102 AMERICAN LEGION RD GREER, SC 29651-1304 Return to C/O R…" at bounding box center [463, 192] width 395 height 64
copy div "UPS Ground 1ZX8R1710375432004"
click at [50, 98] on div "Orders" at bounding box center [48, 93] width 84 height 11
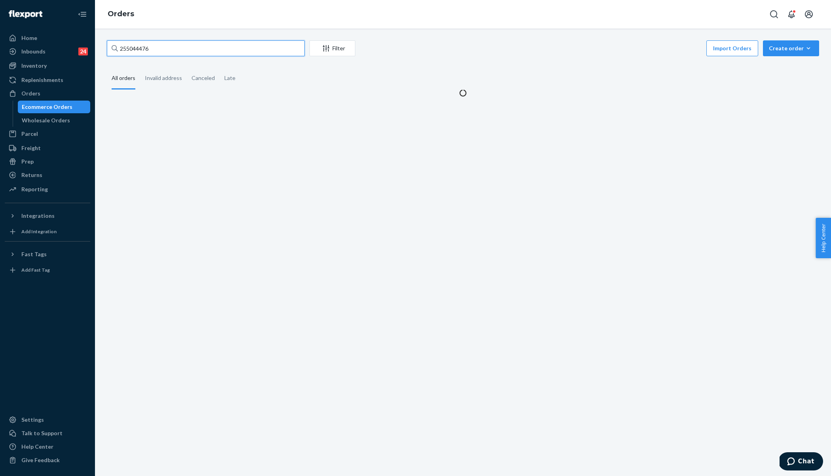
click at [146, 46] on input "255044476" at bounding box center [206, 48] width 198 height 16
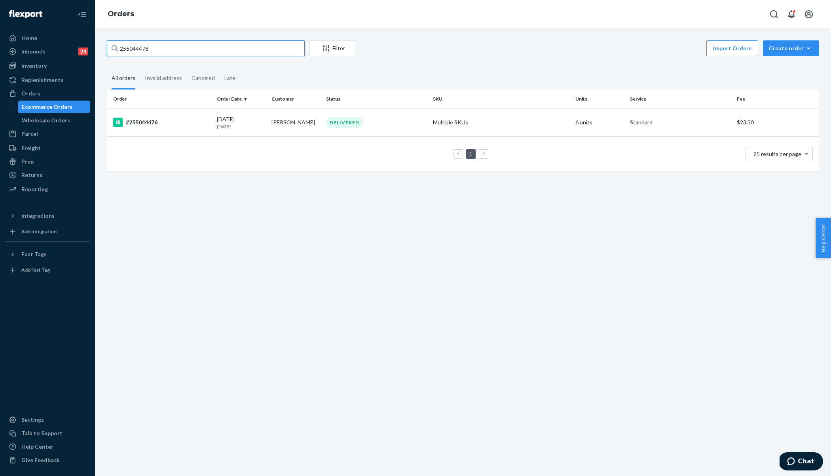
paste input "169160"
type input "255169160"
click at [163, 123] on div "#255169160" at bounding box center [161, 123] width 97 height 10
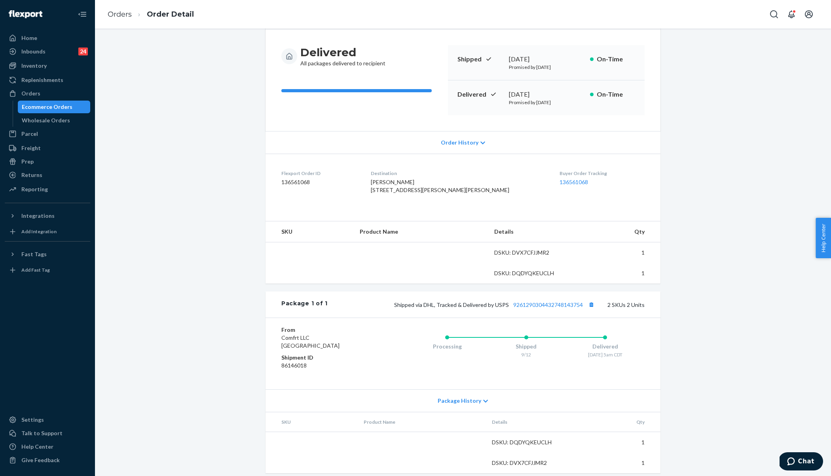
scroll to position [88, 0]
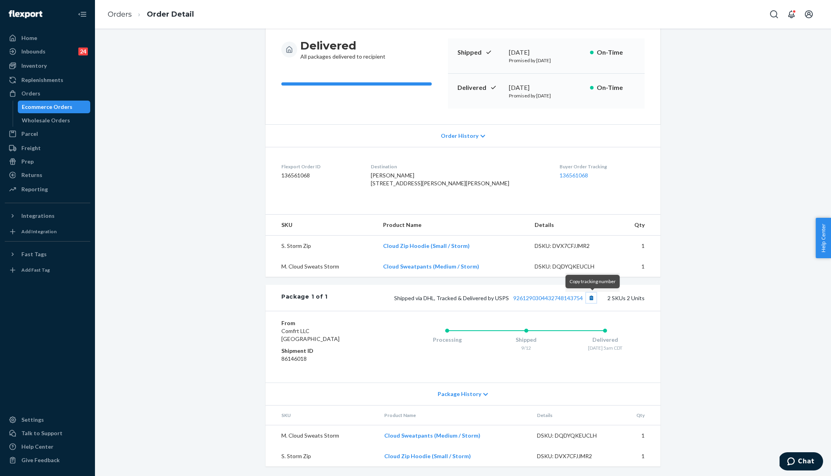
click at [594, 296] on button "Copy tracking number" at bounding box center [591, 298] width 10 height 10
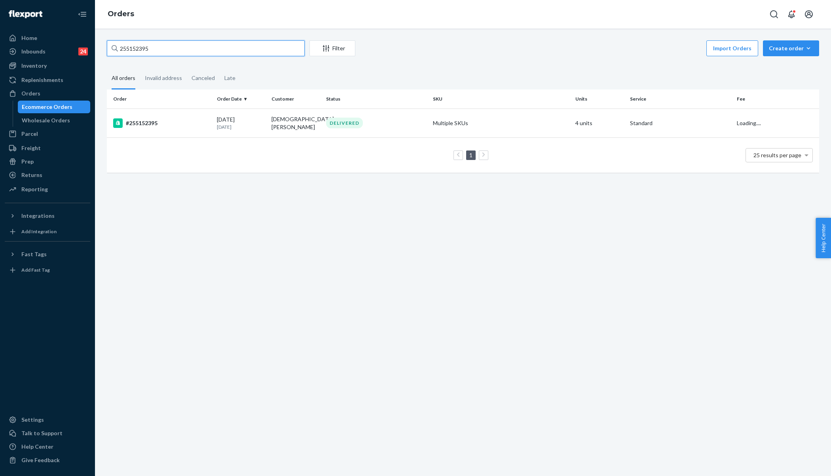
click at [179, 50] on input "255152395" at bounding box center [206, 48] width 198 height 16
paste input "29719"
type input "255129719"
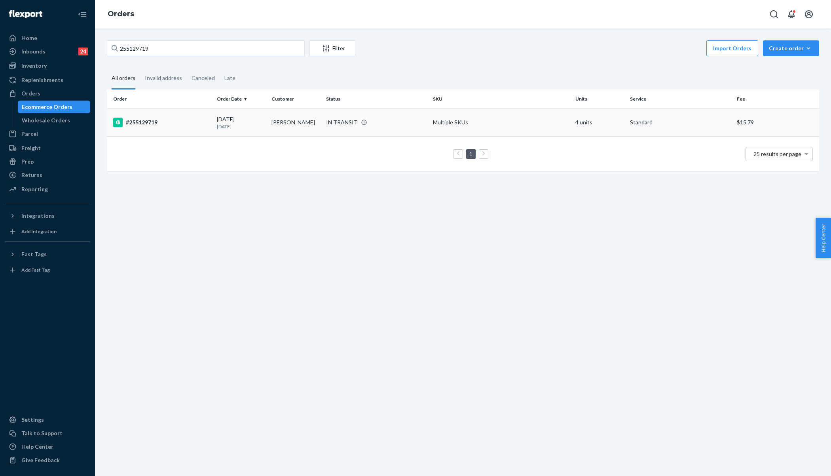
click at [217, 127] on p "13 days ago" at bounding box center [241, 126] width 48 height 7
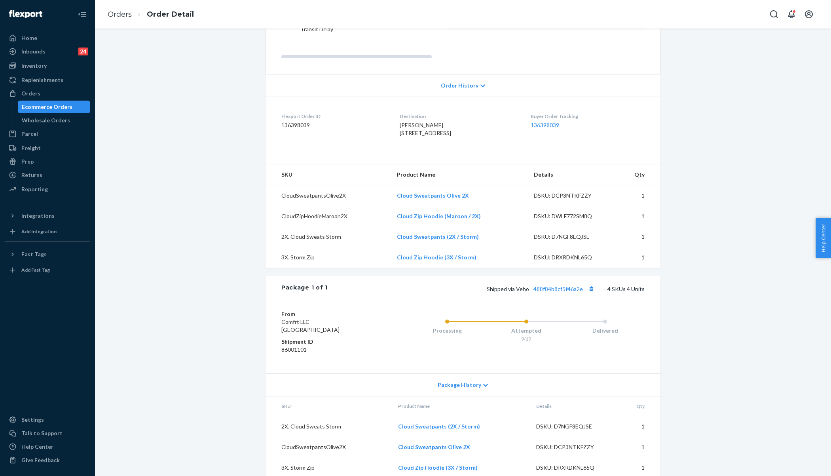
scroll to position [153, 0]
click at [564, 285] on link "488f84b8cf5f46a2e" at bounding box center [558, 288] width 49 height 7
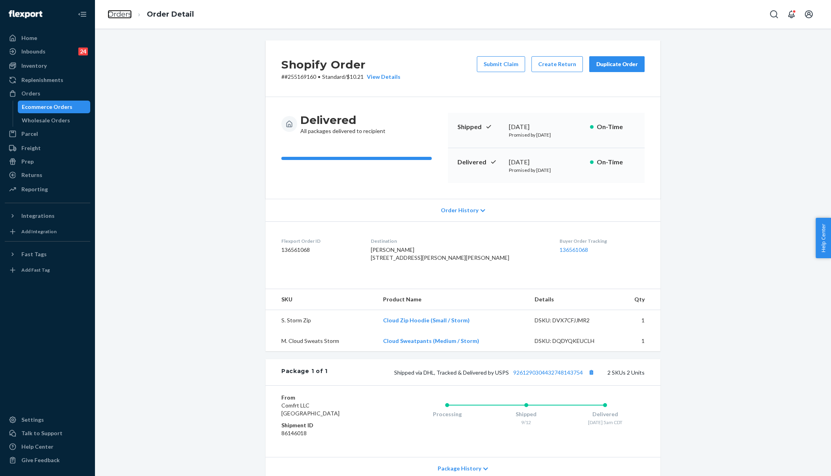
click at [118, 11] on link "Orders" at bounding box center [120, 14] width 24 height 9
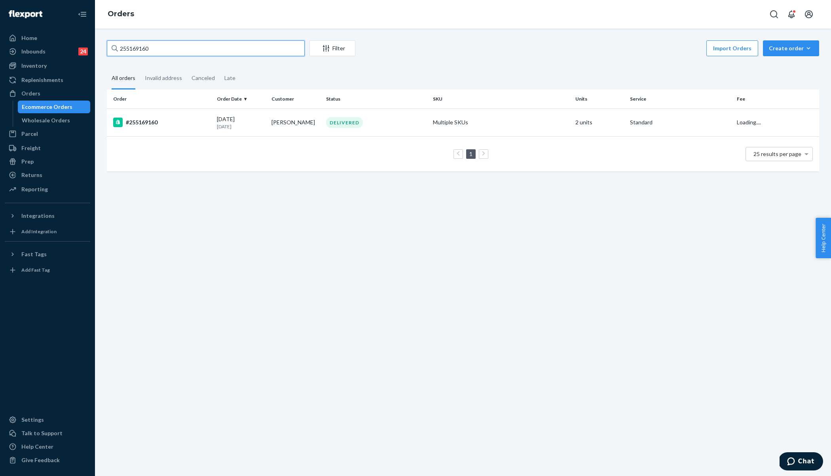
click at [150, 44] on input "255169160" at bounding box center [206, 48] width 198 height 16
paste input "4828189"
type input "254828189"
click at [198, 123] on div "#254828189" at bounding box center [161, 123] width 97 height 10
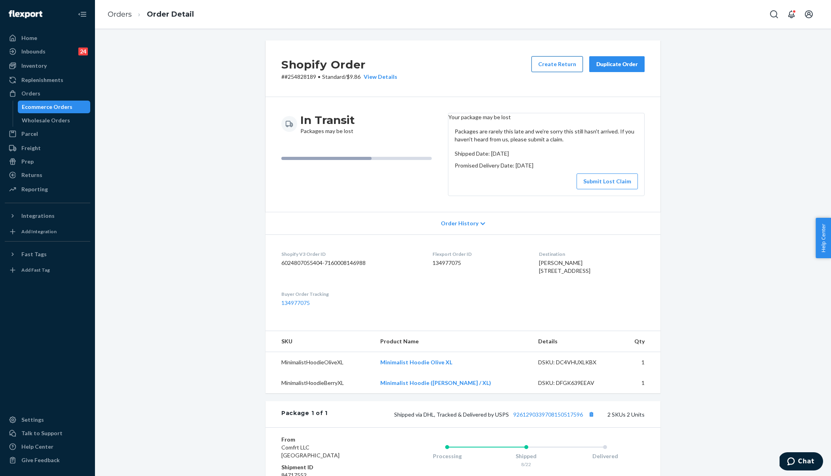
click at [559, 67] on button "Create Return" at bounding box center [557, 64] width 51 height 16
click at [816, 442] on icon "close toast" at bounding box center [812, 443] width 8 height 8
click at [295, 80] on p "# #254828189 • Standard / $9.86 View Details" at bounding box center [339, 77] width 116 height 8
copy p "254828189"
